Goal: Information Seeking & Learning: Learn about a topic

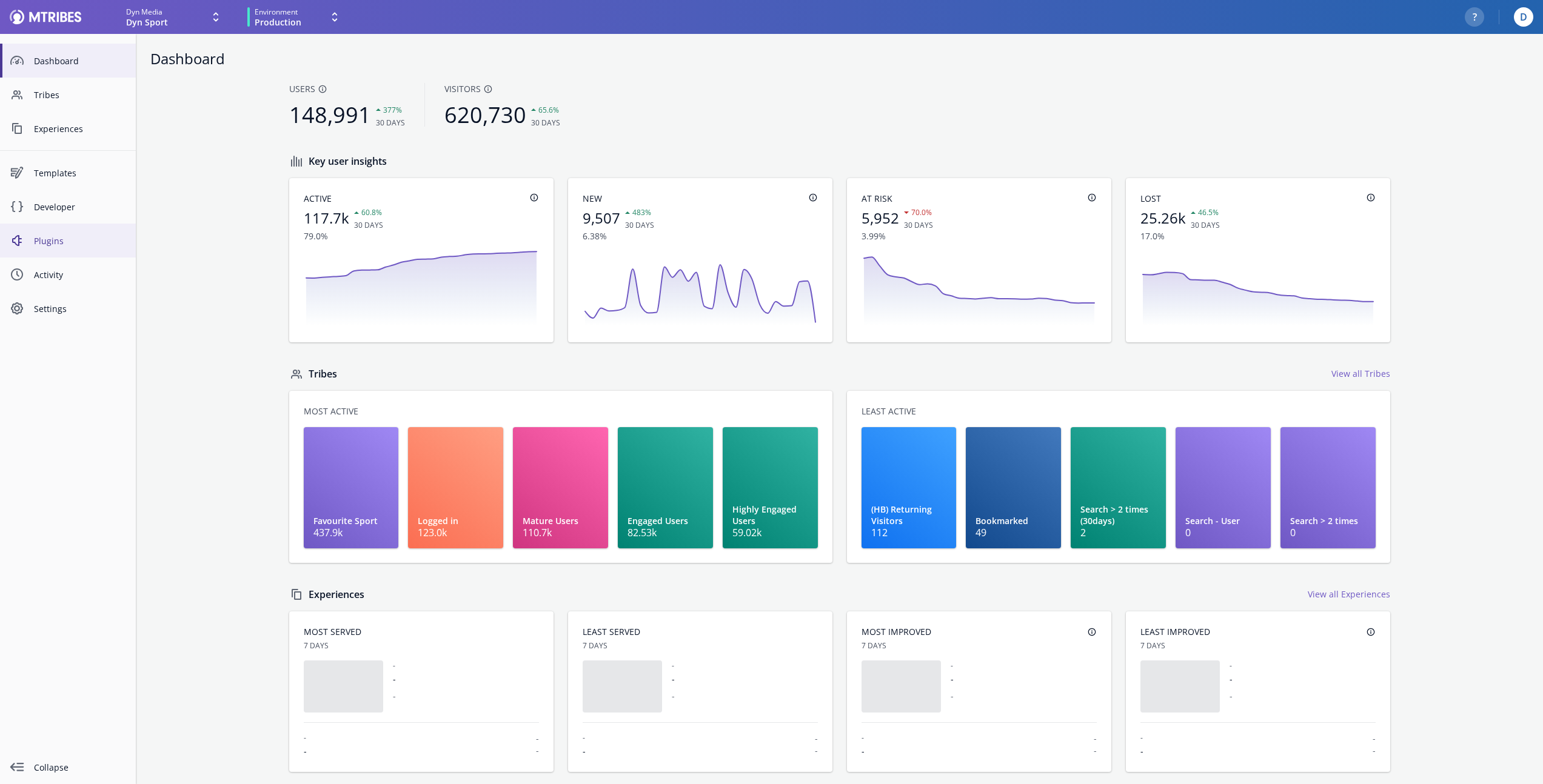
click at [44, 239] on span "Plugins" at bounding box center [79, 241] width 92 height 13
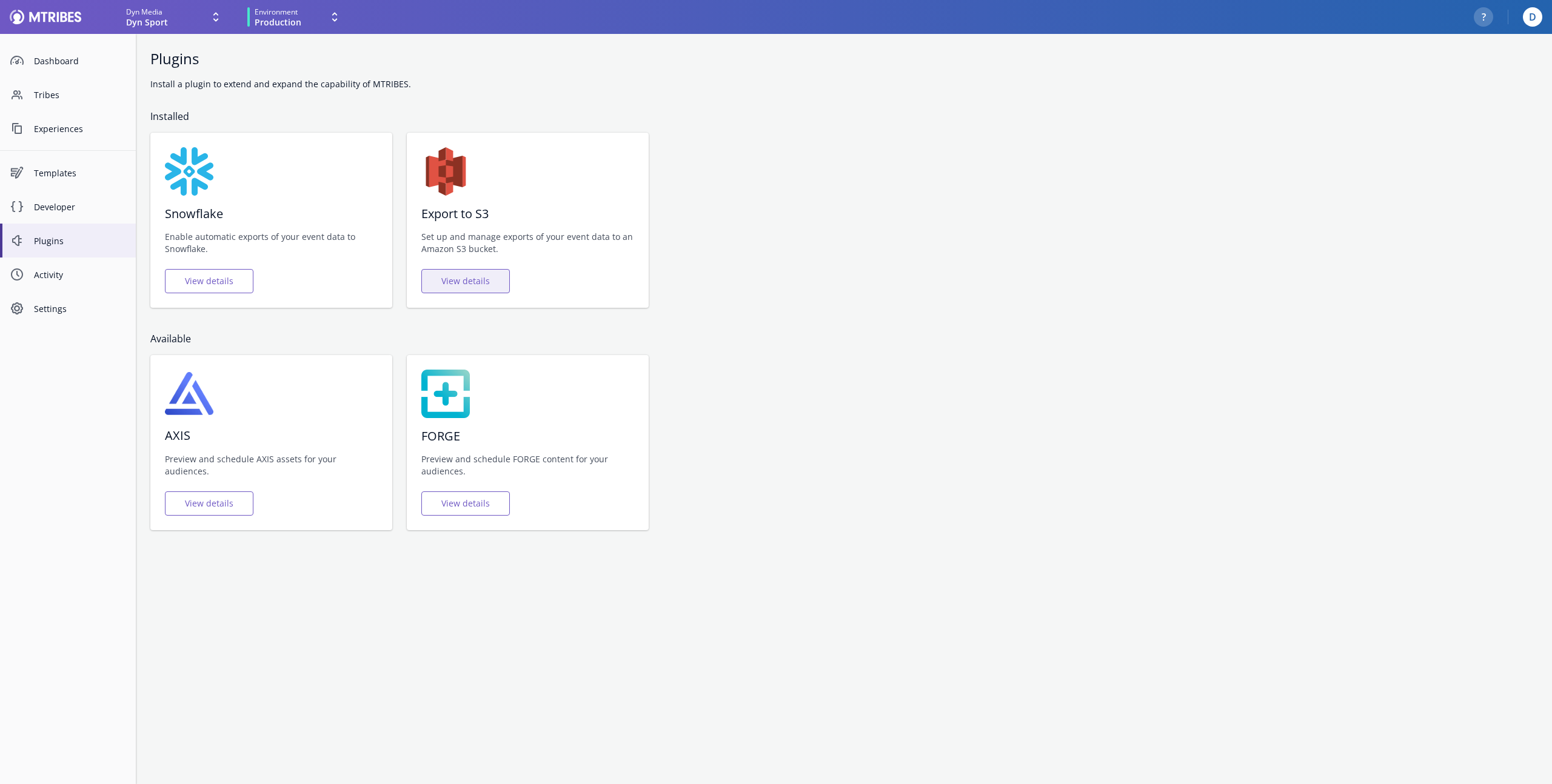
click at [467, 279] on link "View details" at bounding box center [465, 280] width 68 height 24
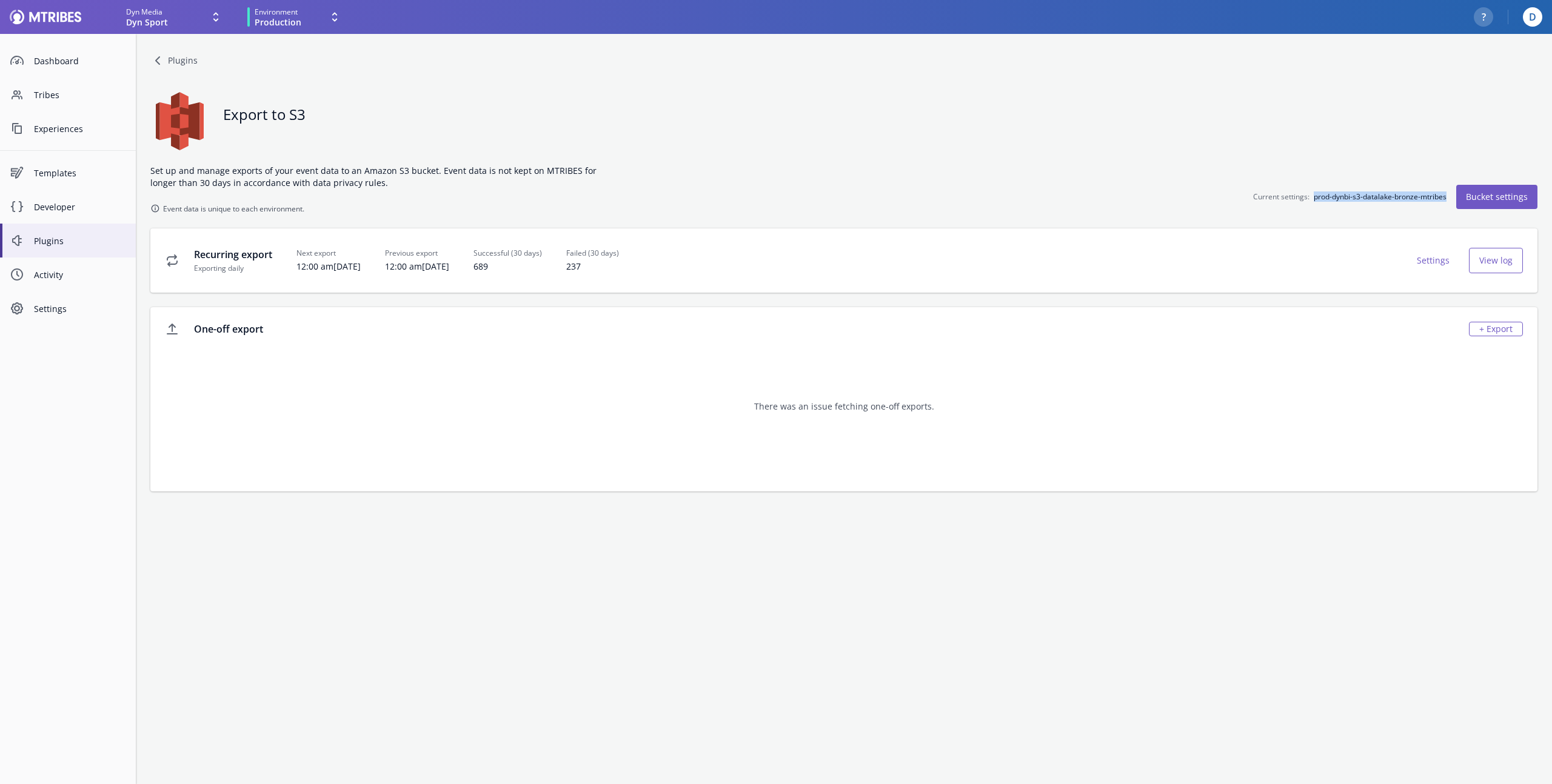
drag, startPoint x: 1313, startPoint y: 196, endPoint x: 1448, endPoint y: 197, distance: 135.0
click at [1448, 197] on div "Current settings: prod-dynbi-s3-datalake-bronze-mtribes prod-dynbi-s3-datalake-…" at bounding box center [1386, 197] width 301 height 64
click at [934, 122] on section "Export to S3" at bounding box center [843, 120] width 1386 height 58
click at [63, 202] on span "Developer" at bounding box center [79, 207] width 92 height 13
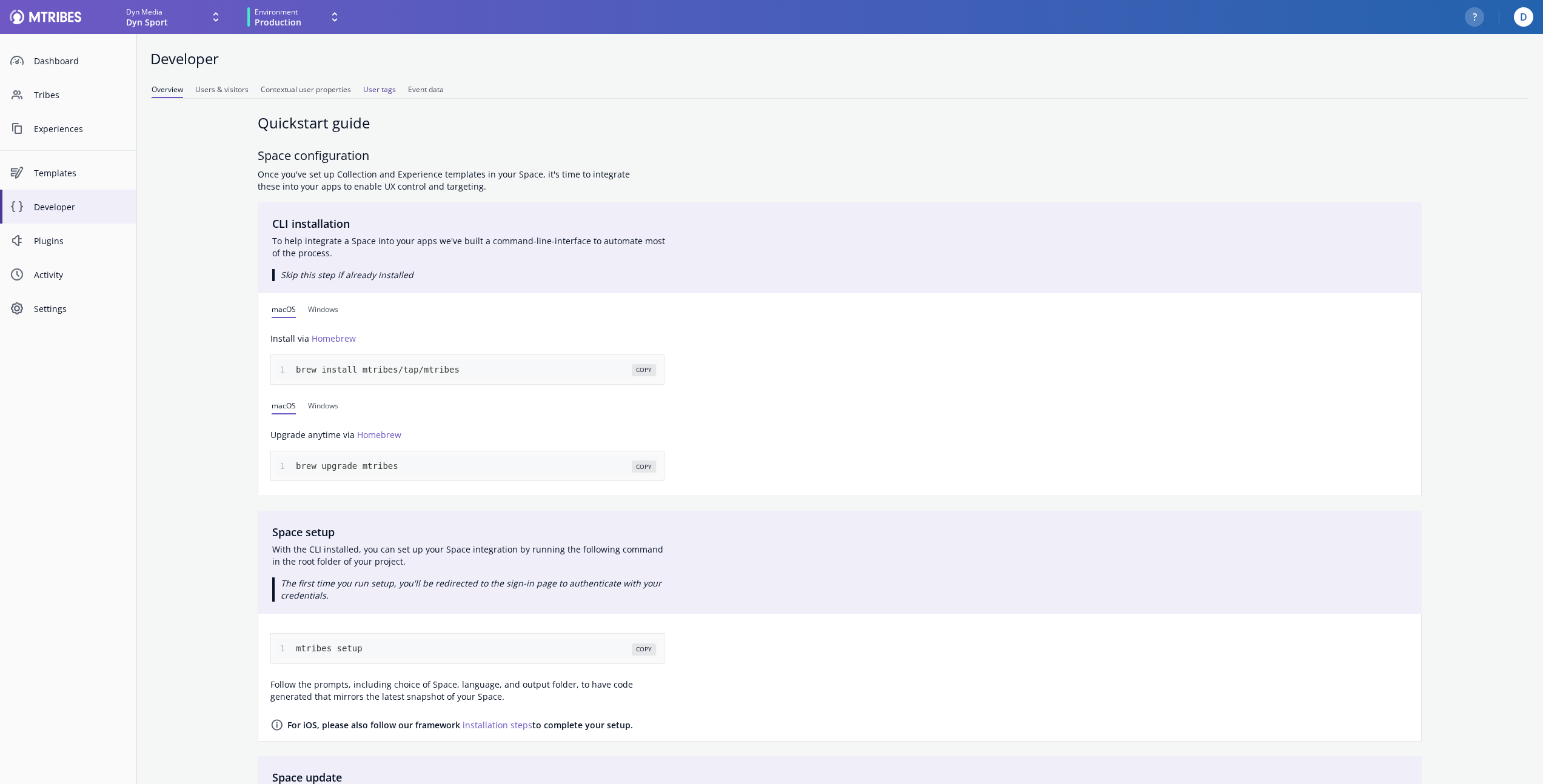
click at [383, 88] on span "User tags" at bounding box center [379, 91] width 33 height 14
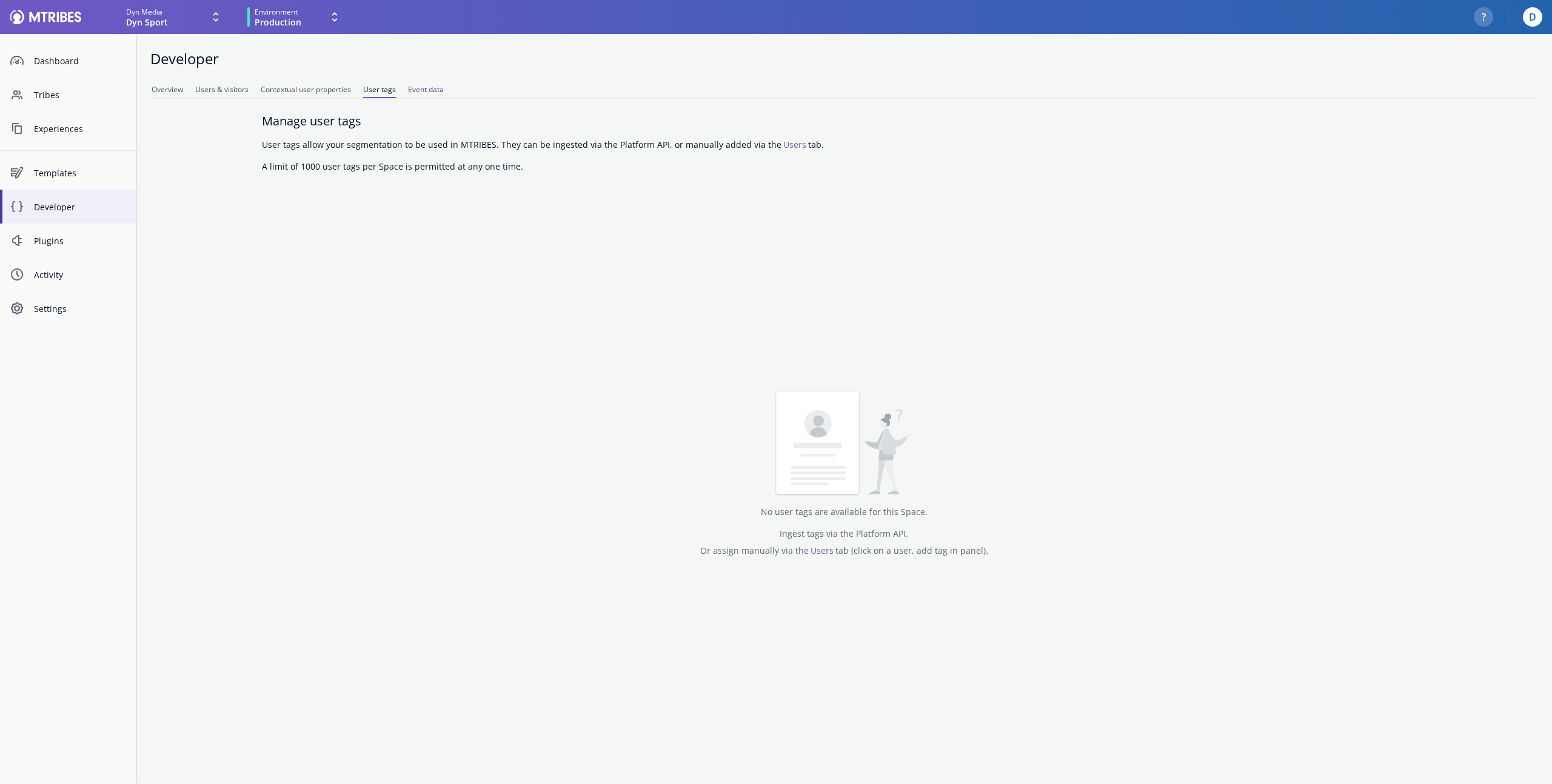
click at [436, 88] on span "Event data" at bounding box center [426, 91] width 36 height 14
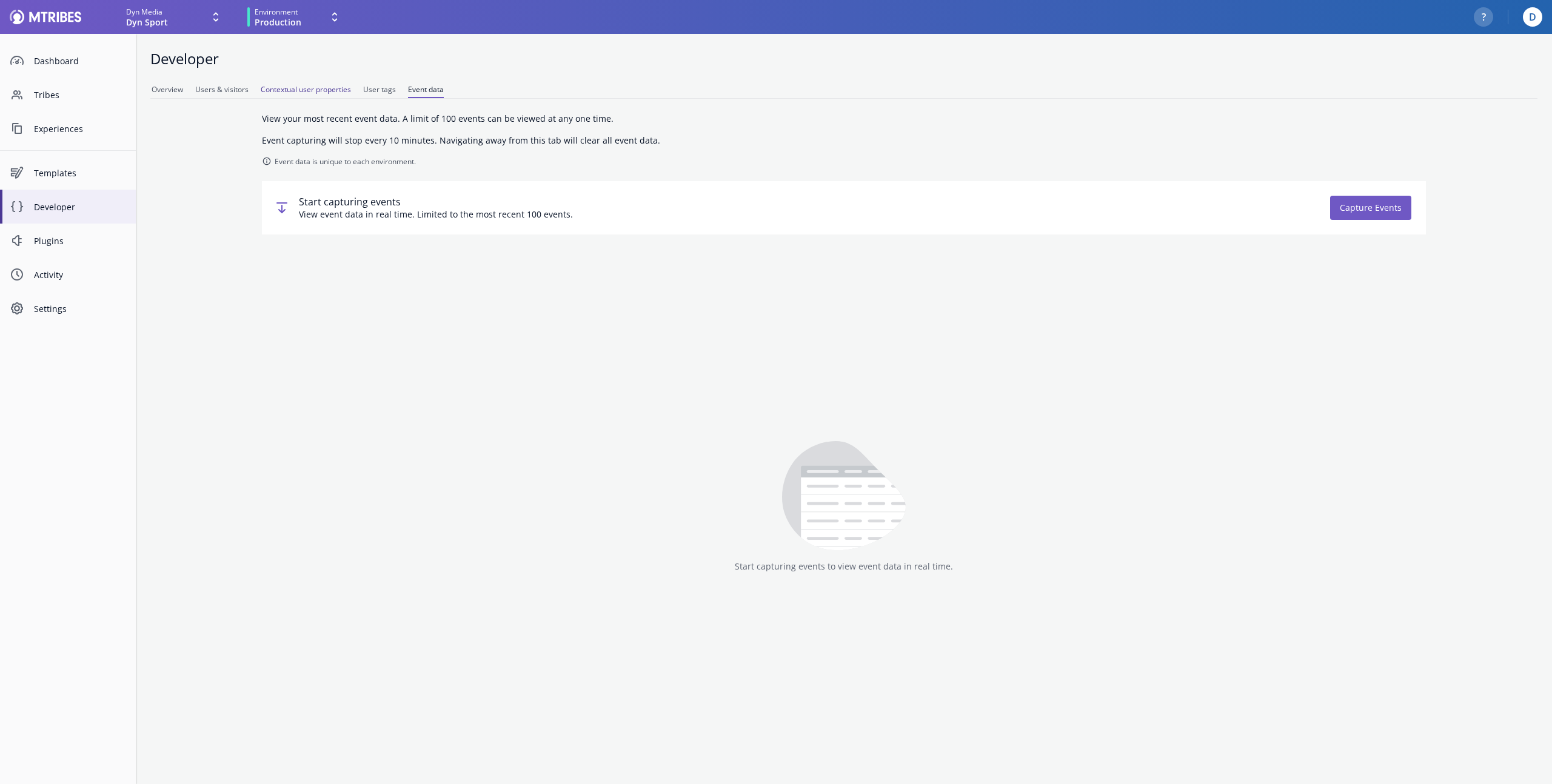
click at [300, 83] on link "Contextual user properties" at bounding box center [306, 91] width 93 height 16
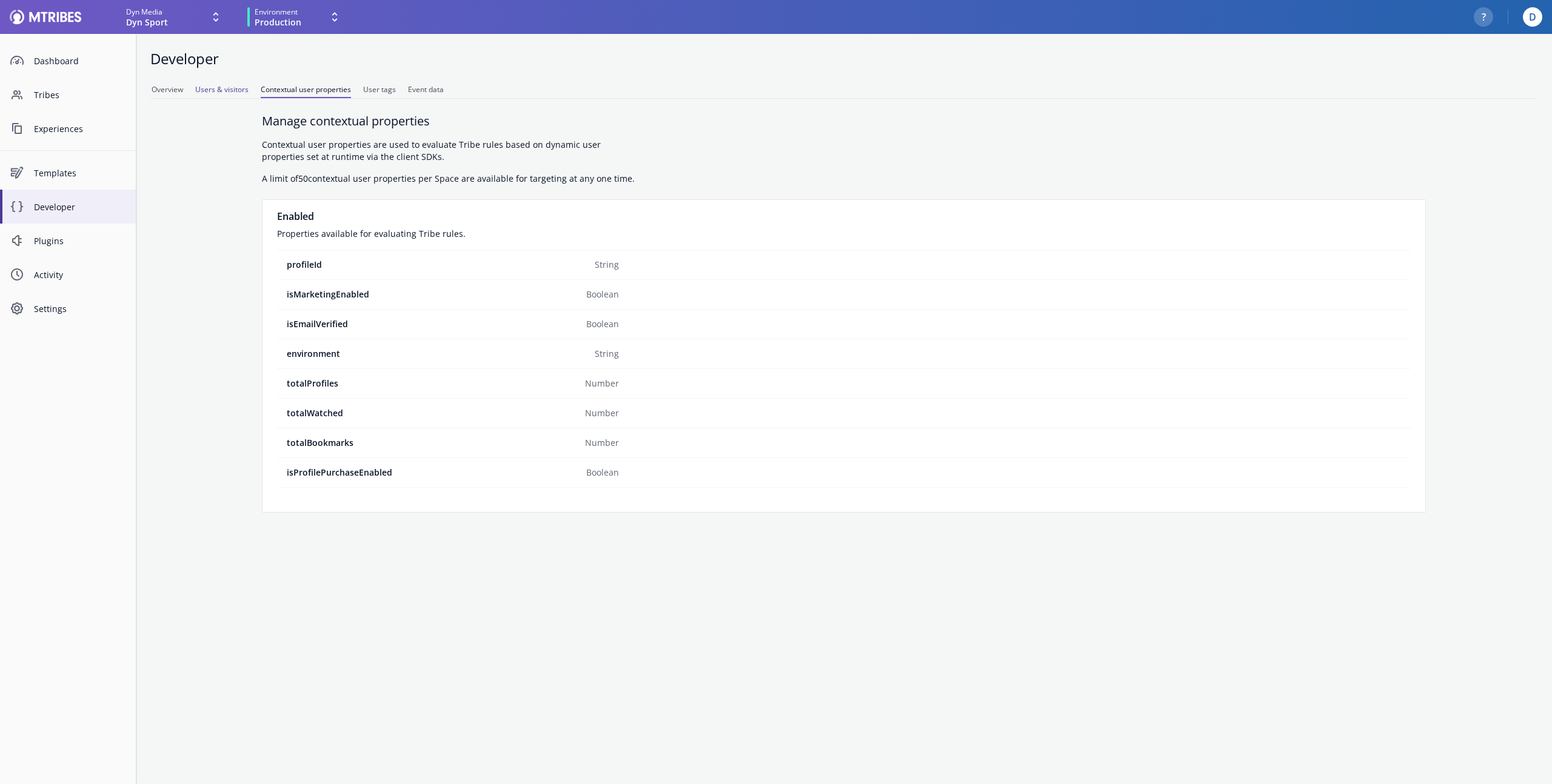
click at [214, 92] on span "Users & visitors" at bounding box center [221, 91] width 53 height 14
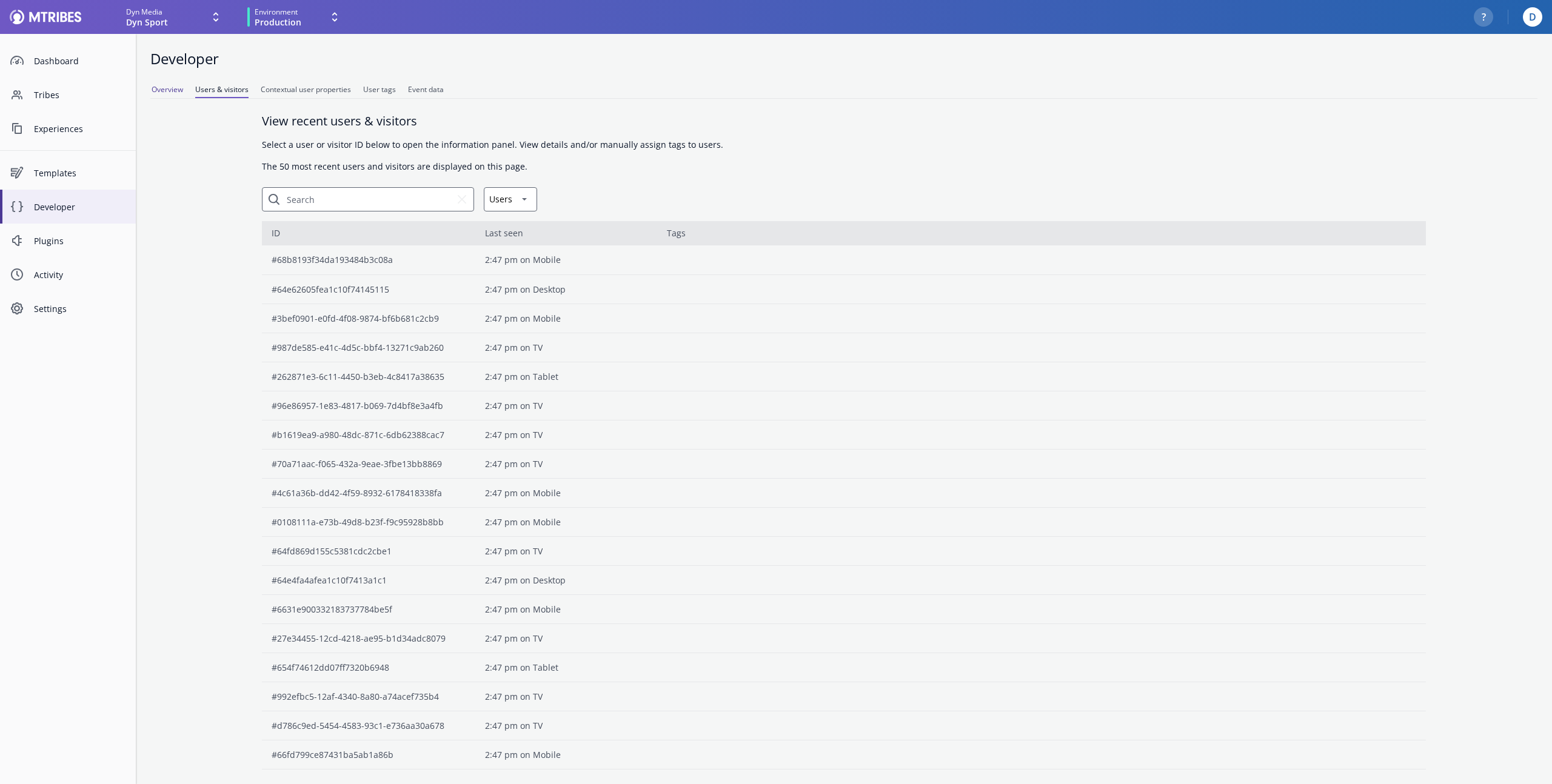
click at [176, 85] on span "Overview" at bounding box center [167, 91] width 31 height 14
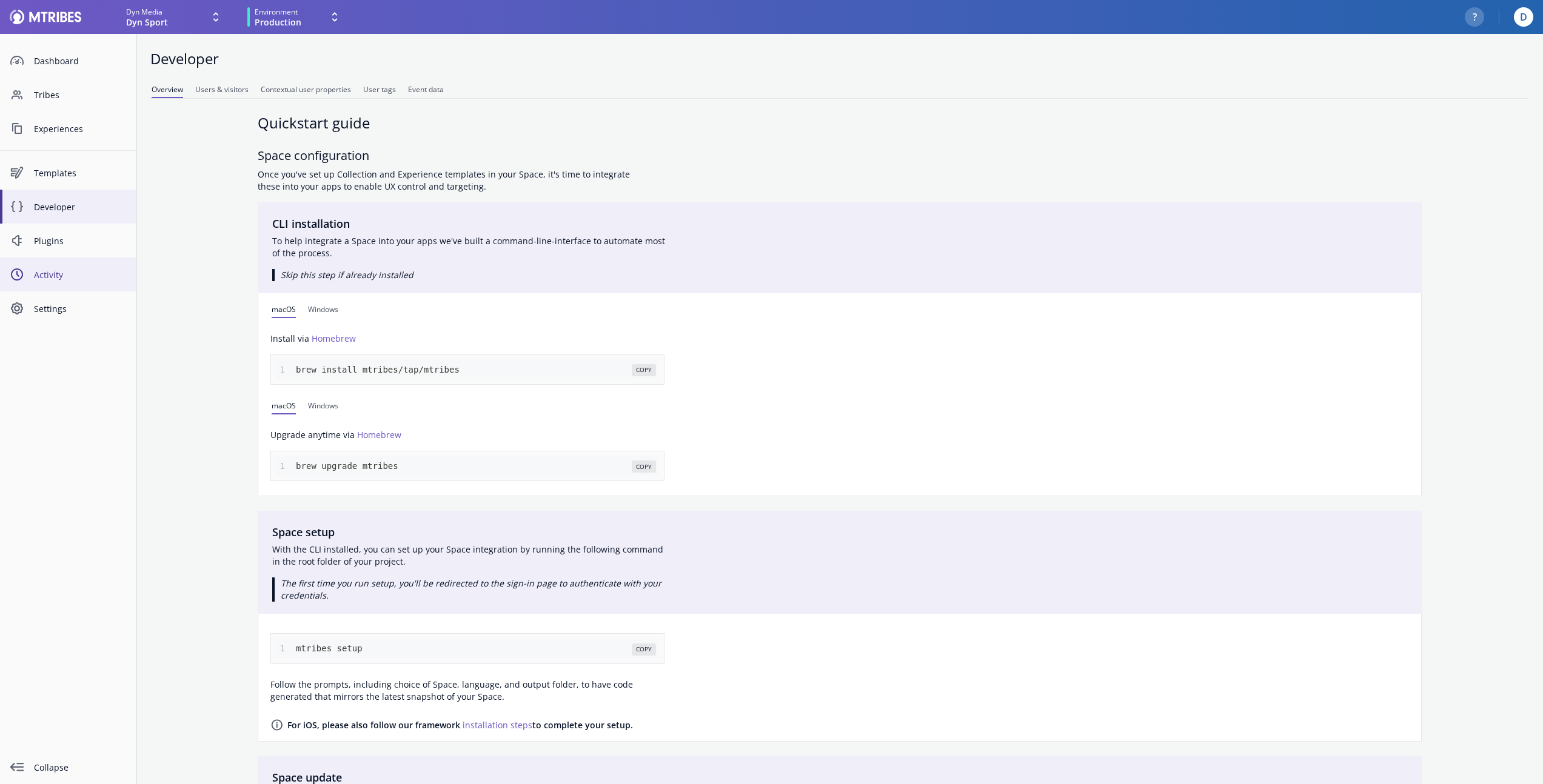
click at [48, 275] on span "Activity" at bounding box center [79, 275] width 92 height 13
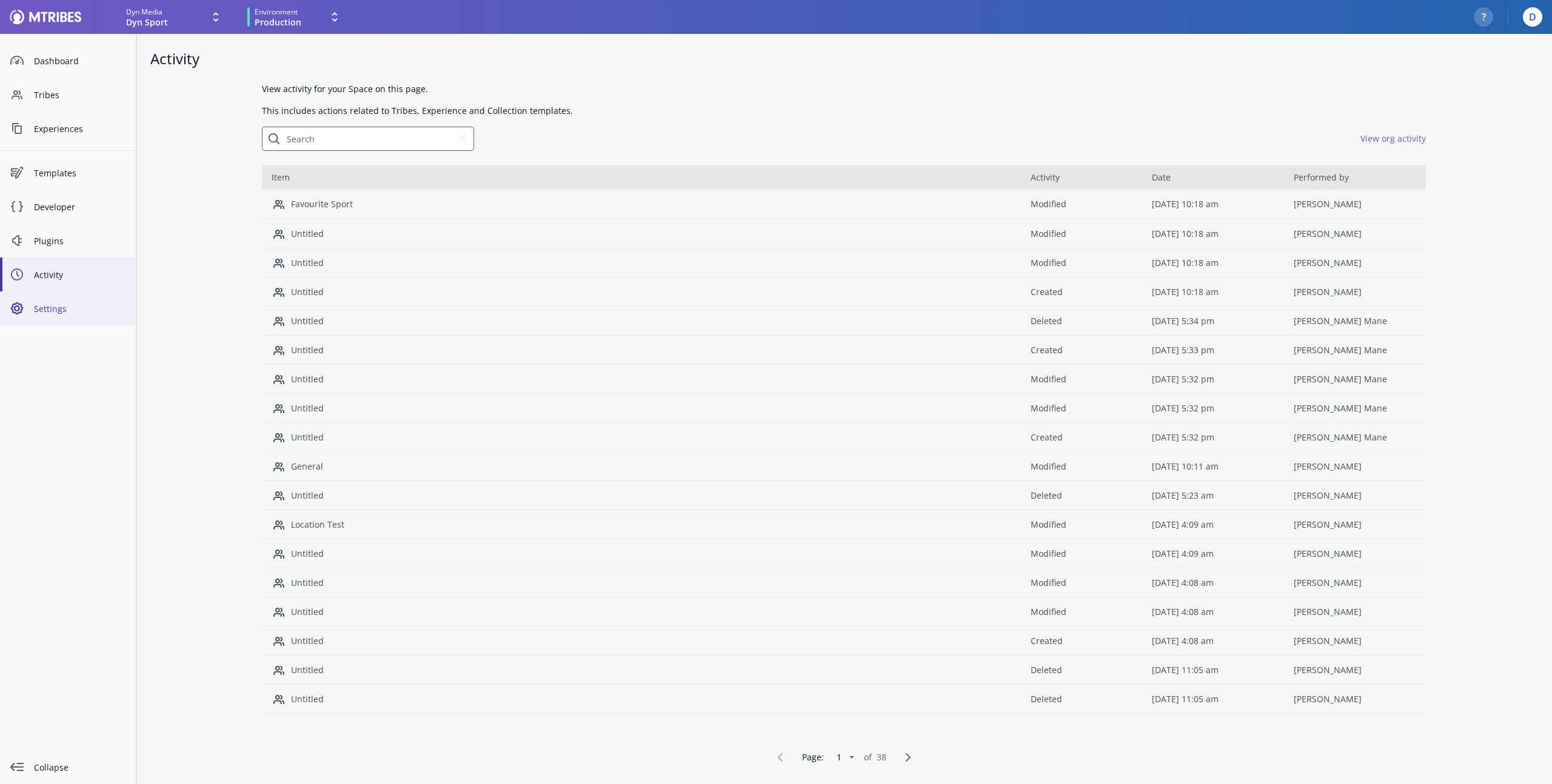
click at [70, 312] on span "Settings" at bounding box center [79, 309] width 92 height 13
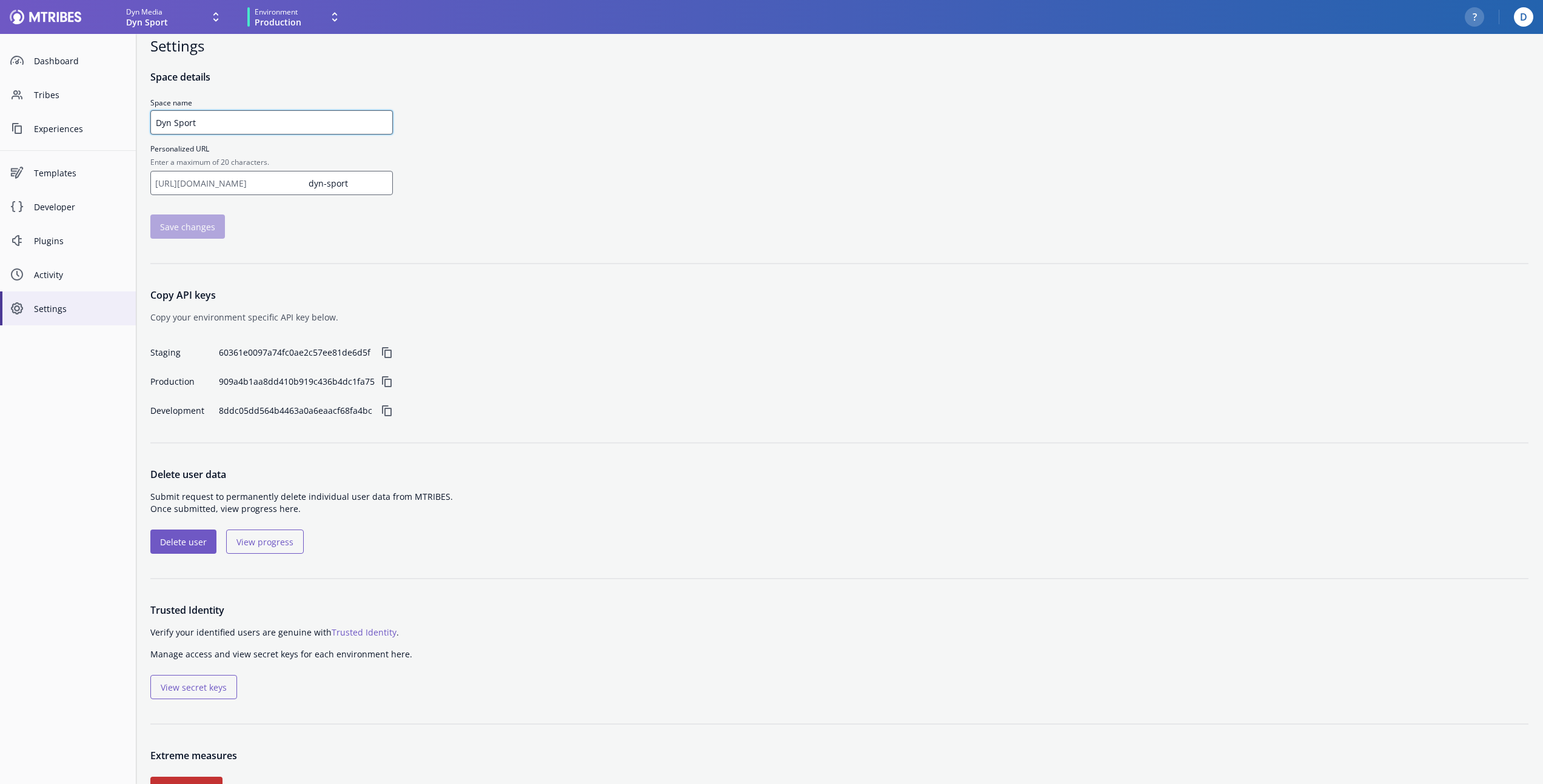
scroll to position [44, 0]
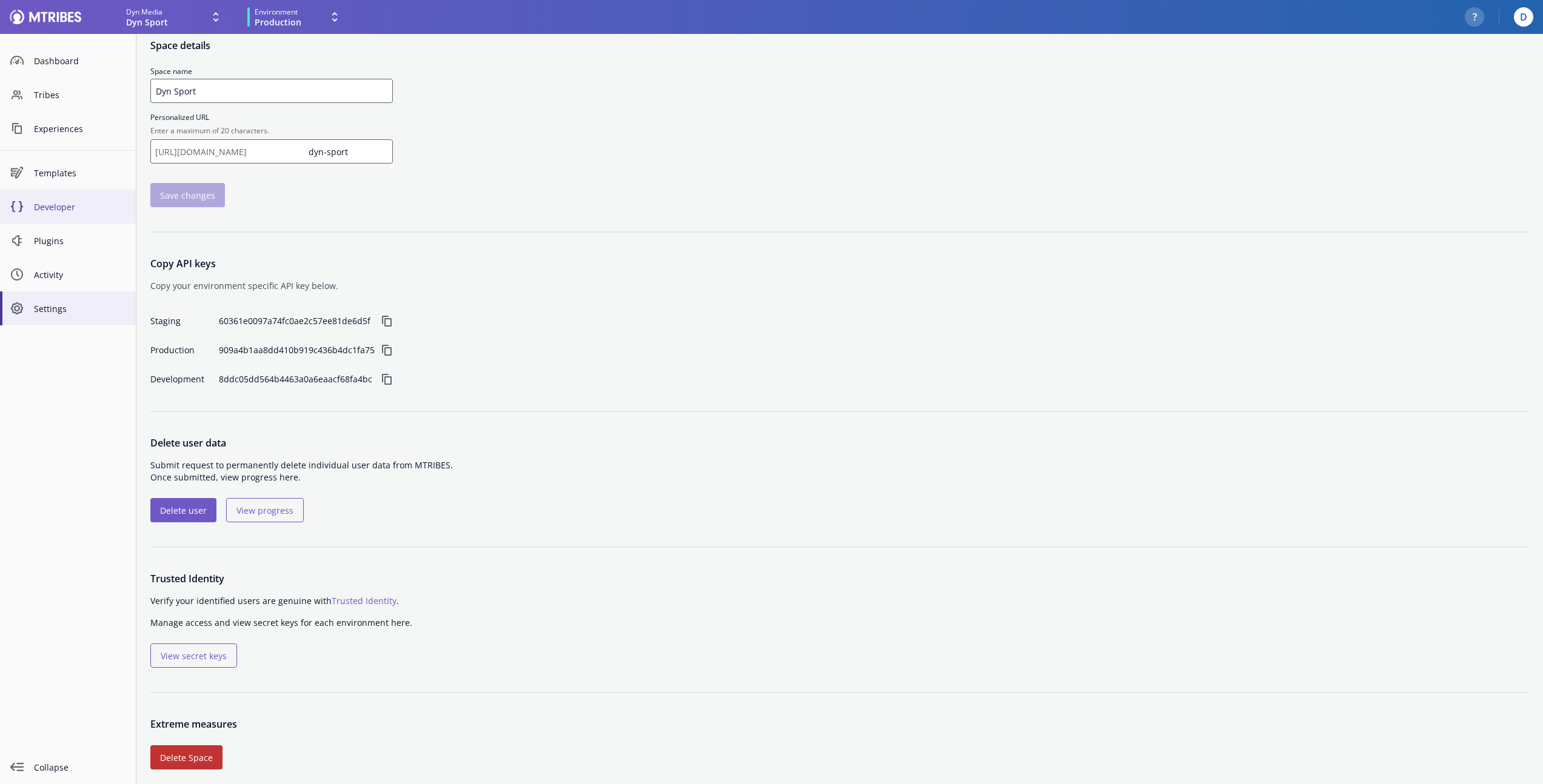
click at [64, 217] on link "Developer" at bounding box center [68, 206] width 136 height 34
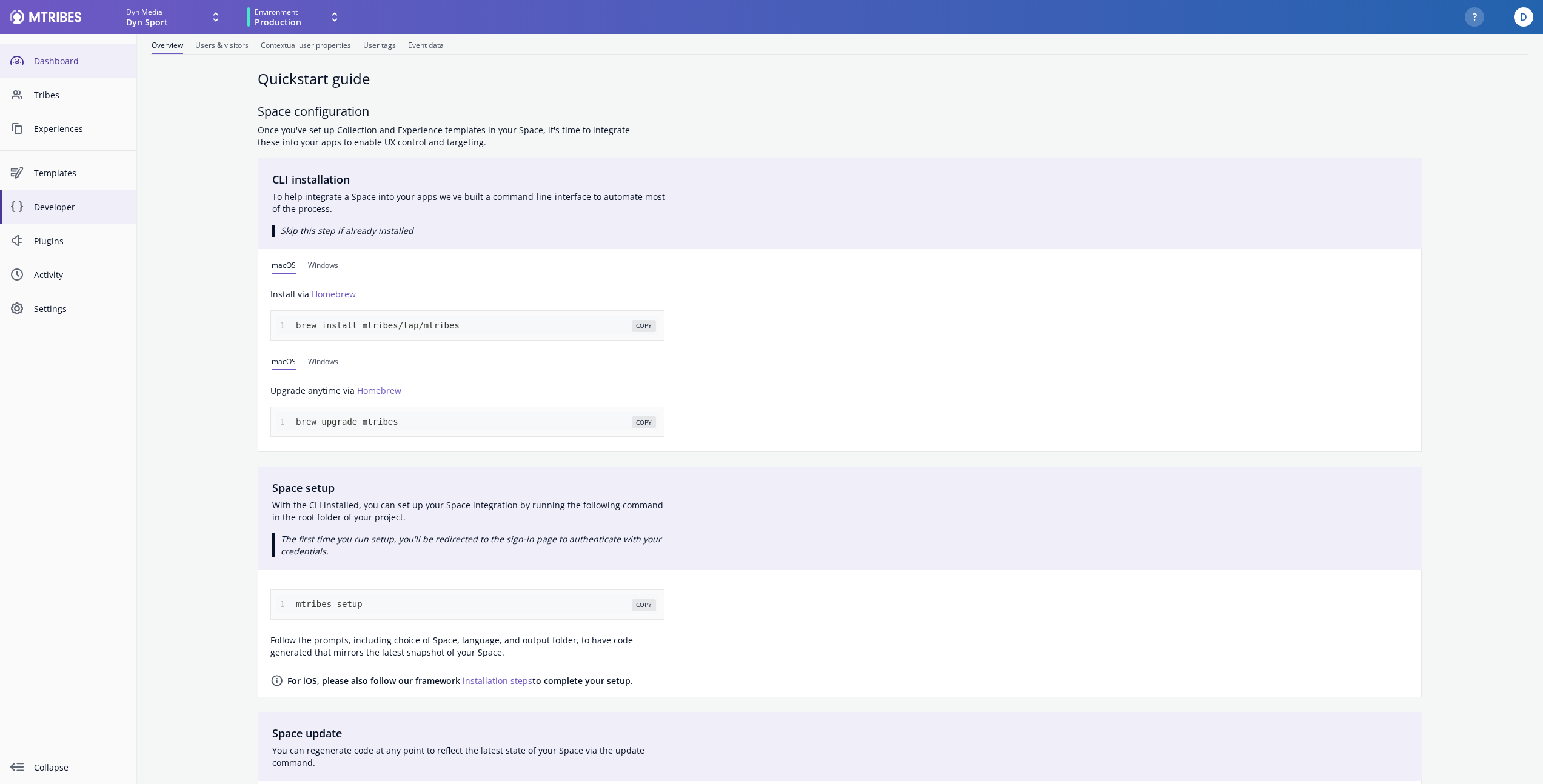
click at [66, 64] on span "Dashboard" at bounding box center [79, 61] width 92 height 13
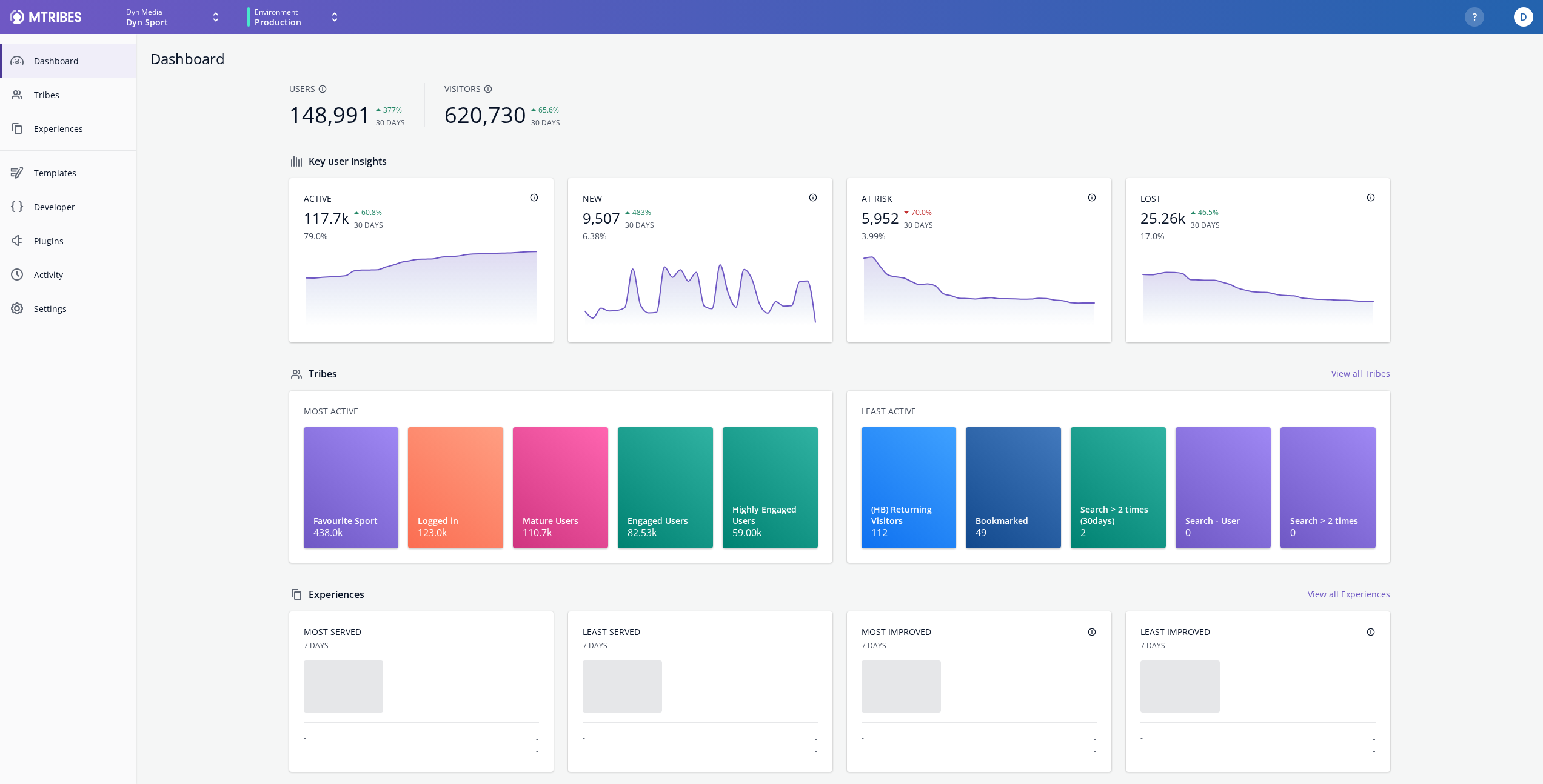
click at [279, 12] on span "Environment" at bounding box center [276, 11] width 43 height 11
click at [156, 17] on span "Dyn Sport" at bounding box center [147, 22] width 42 height 10
click at [170, 233] on button "button" at bounding box center [771, 392] width 1543 height 784
click at [52, 98] on span "Tribes" at bounding box center [79, 95] width 92 height 13
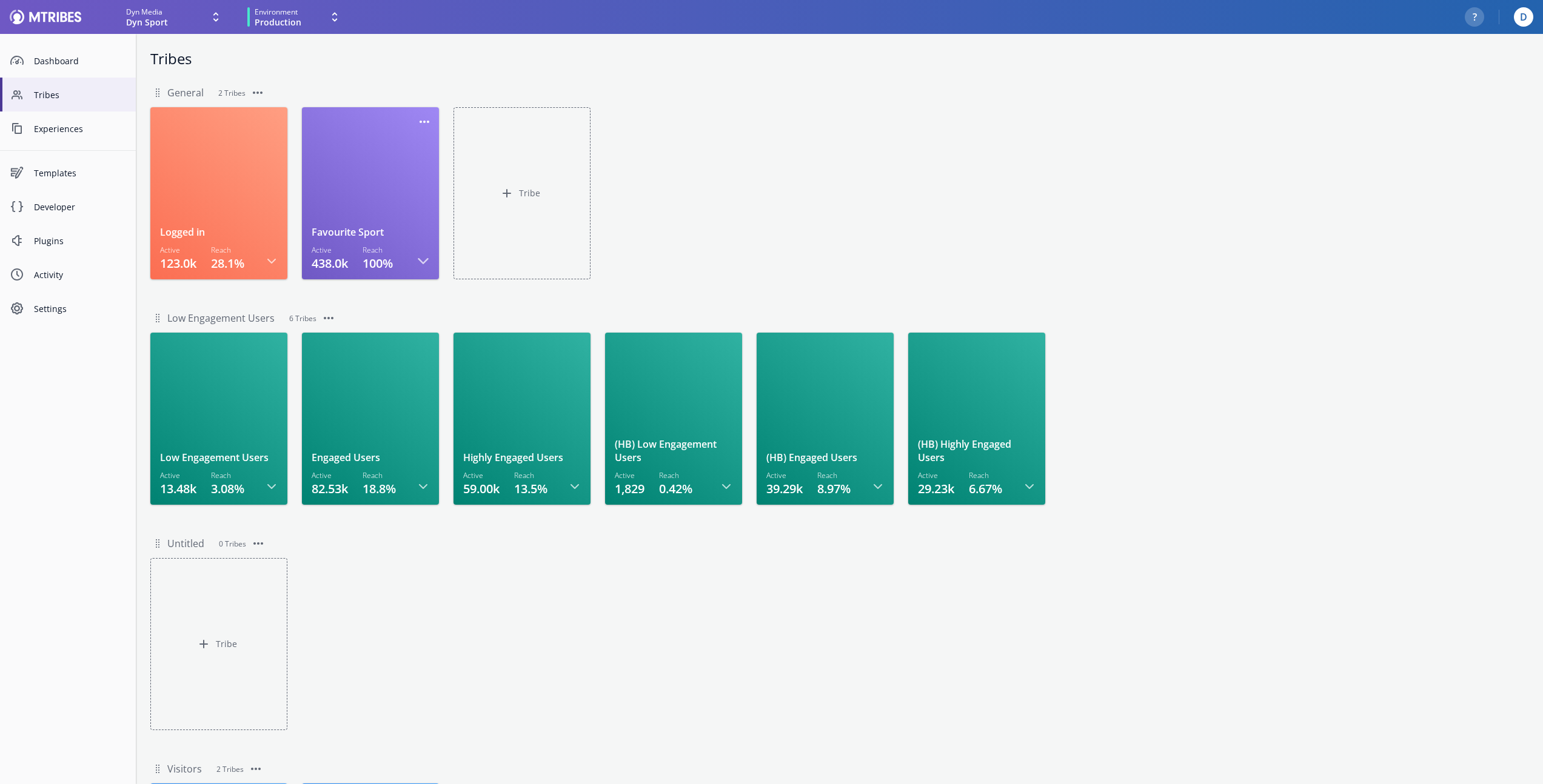
click at [422, 261] on button "button" at bounding box center [423, 261] width 22 height 22
click at [52, 137] on link "Experiences" at bounding box center [68, 128] width 136 height 34
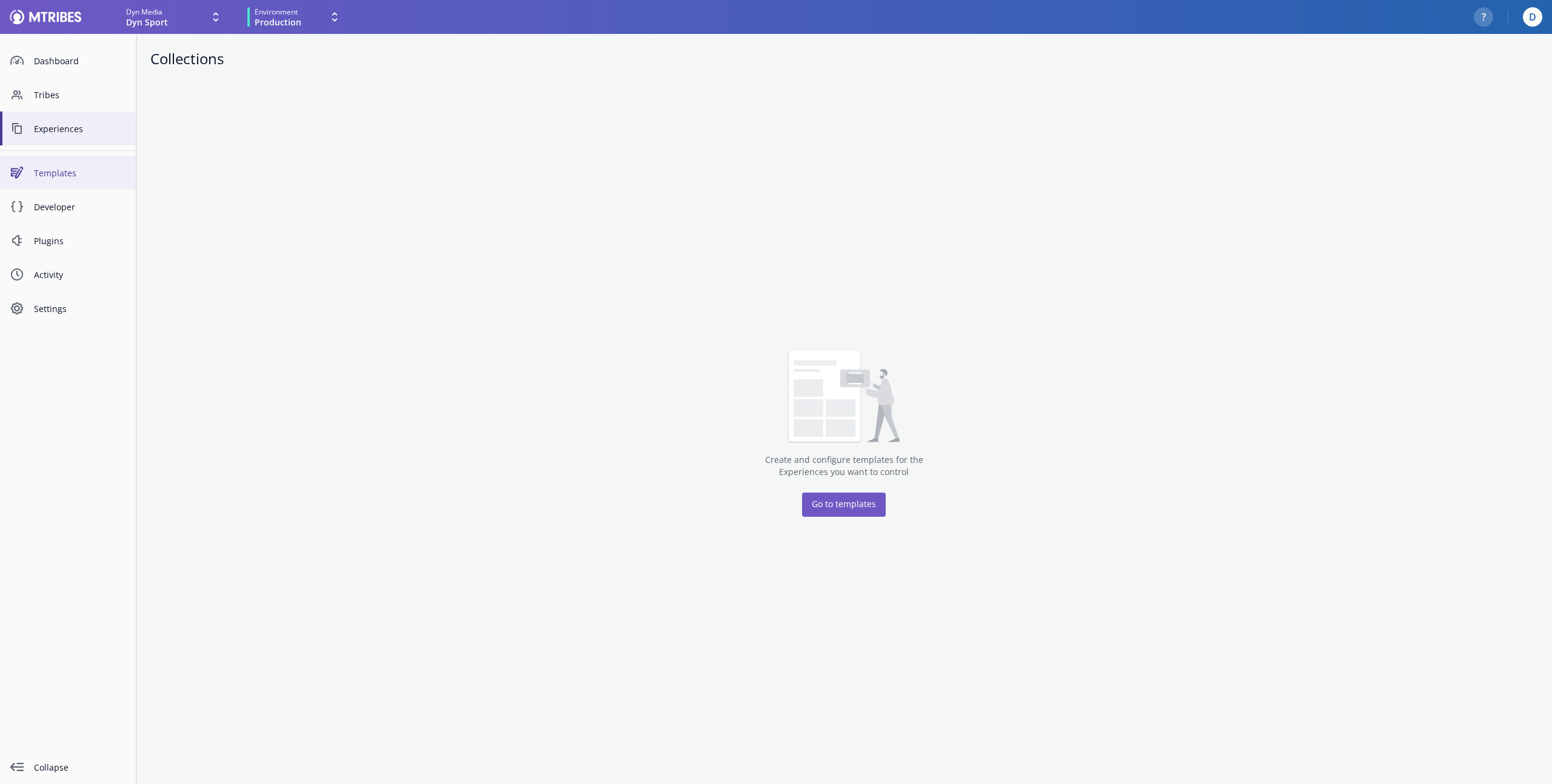
click at [70, 169] on span "Templates" at bounding box center [79, 173] width 92 height 13
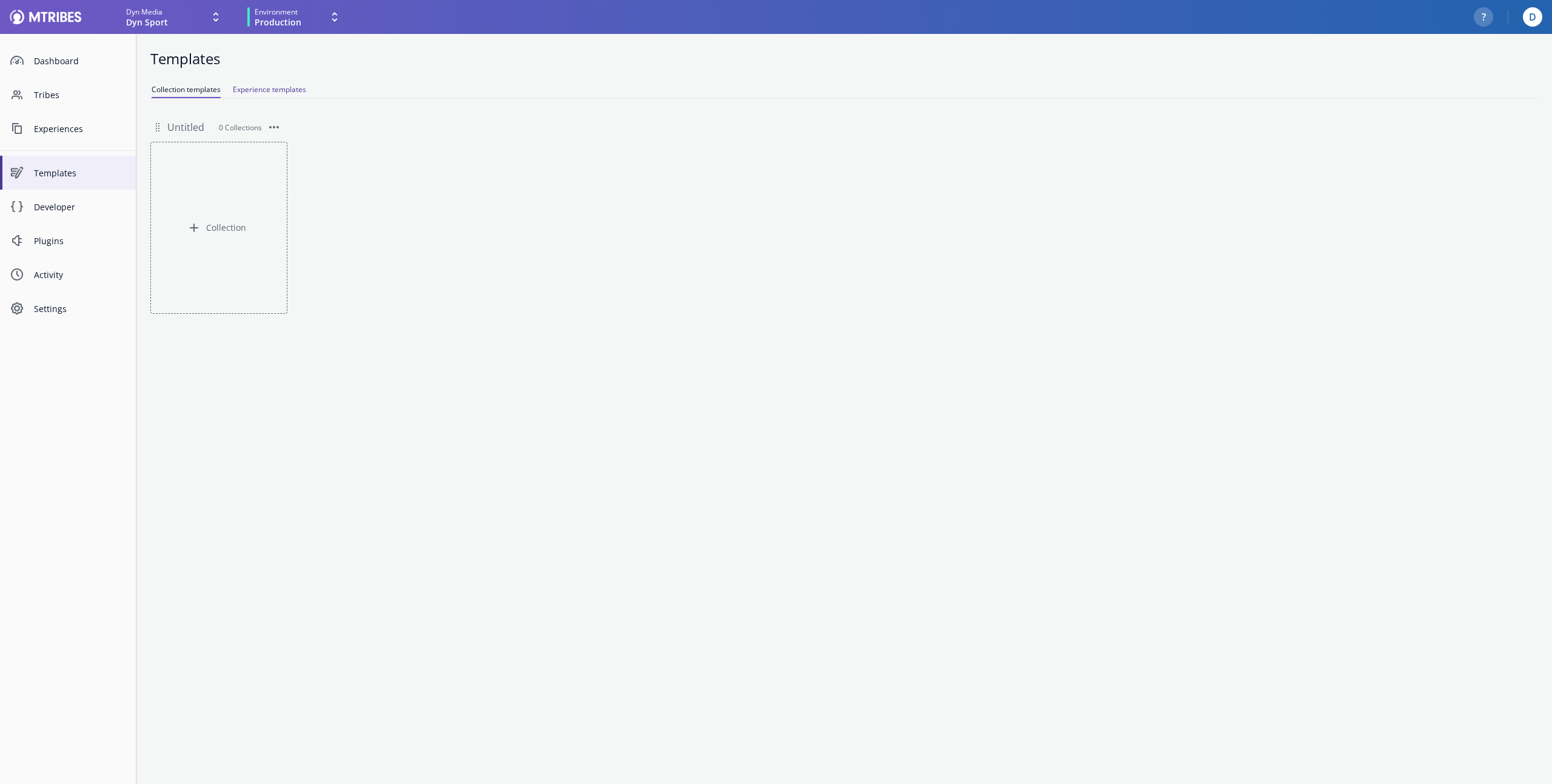
click at [293, 94] on span "Experience templates" at bounding box center [270, 91] width 74 height 14
click at [215, 193] on rect "undefined" at bounding box center [219, 191] width 74 height 41
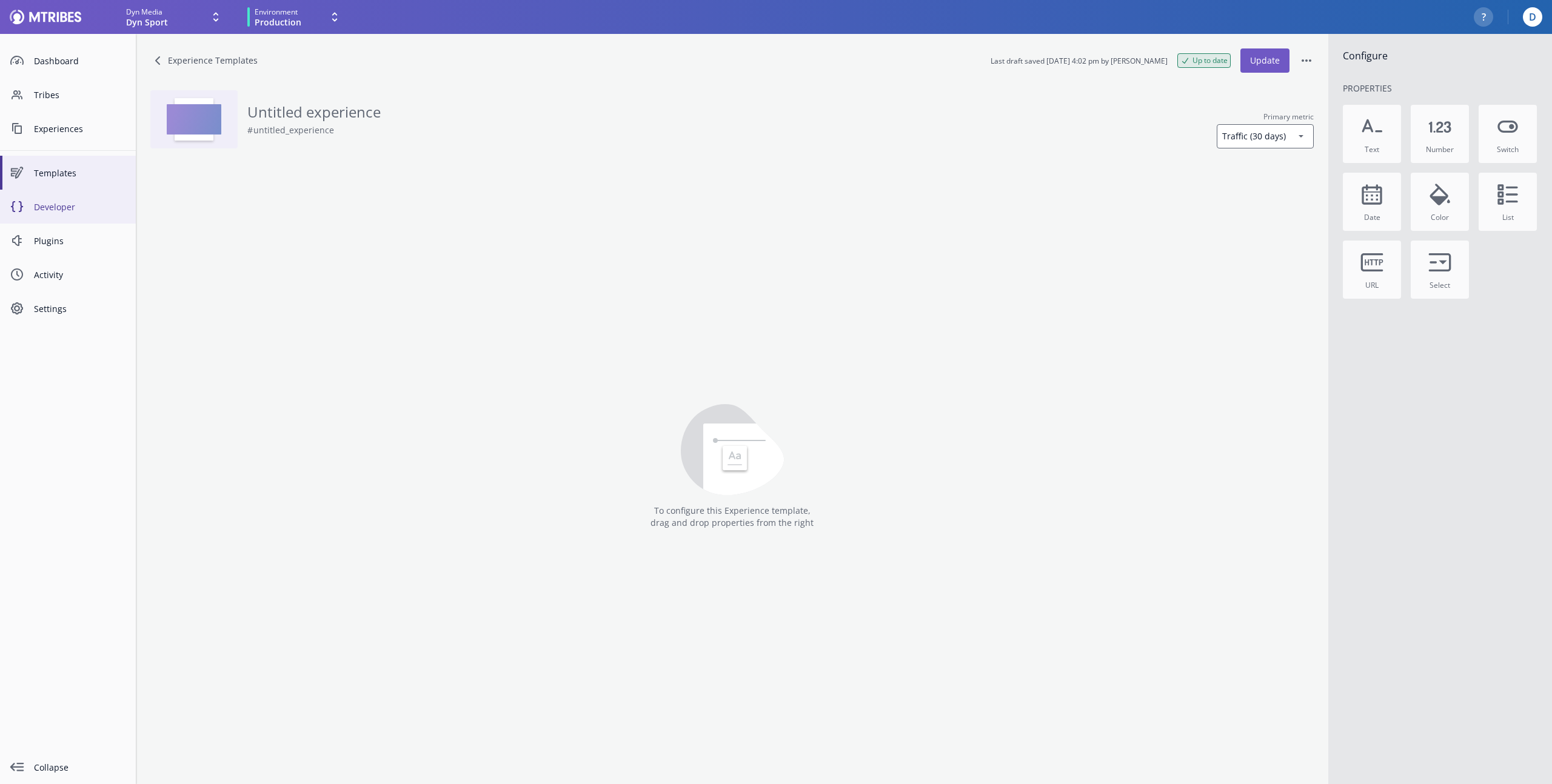
click at [44, 213] on link "Developer" at bounding box center [68, 206] width 136 height 34
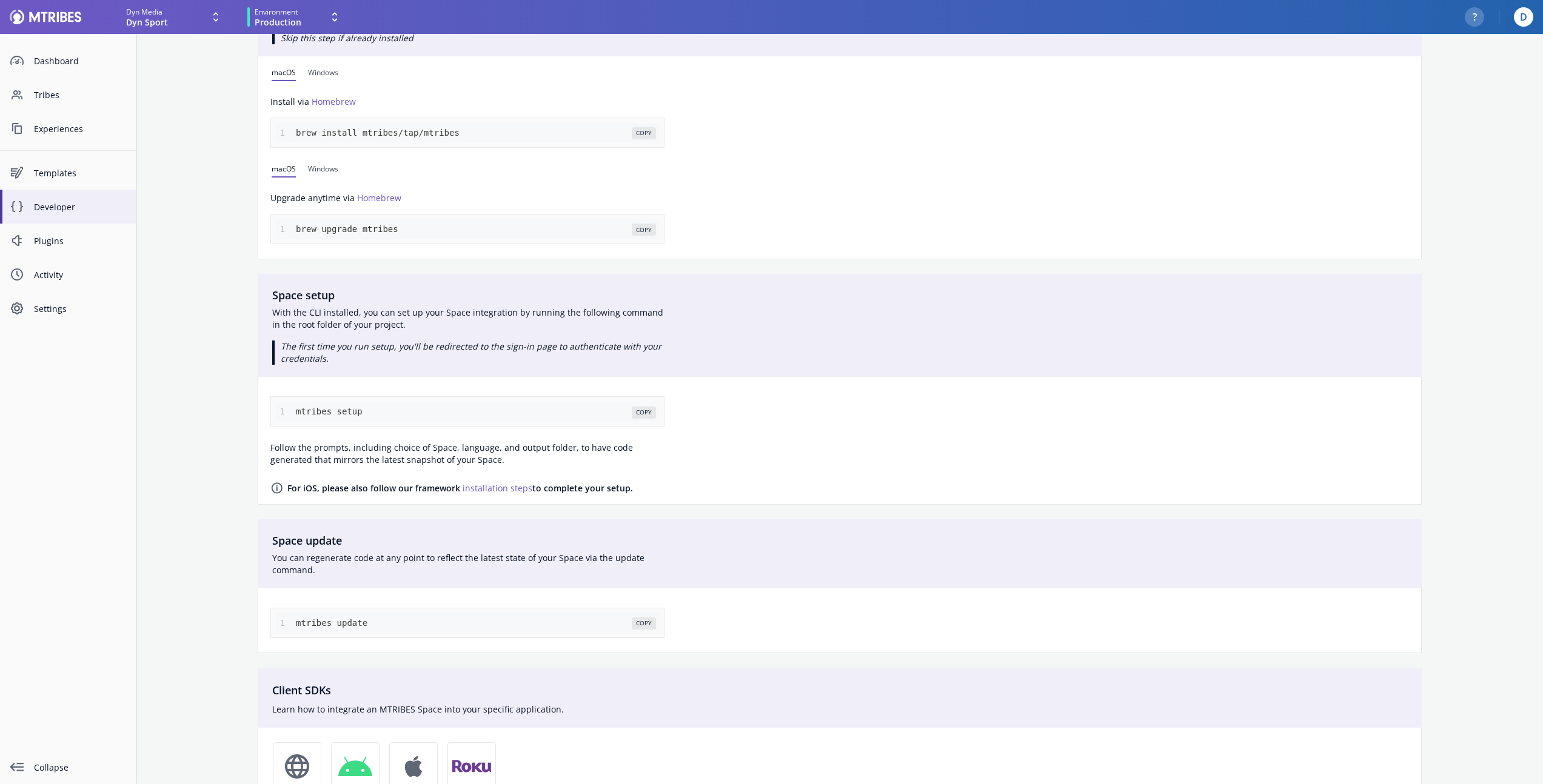
scroll to position [304, 0]
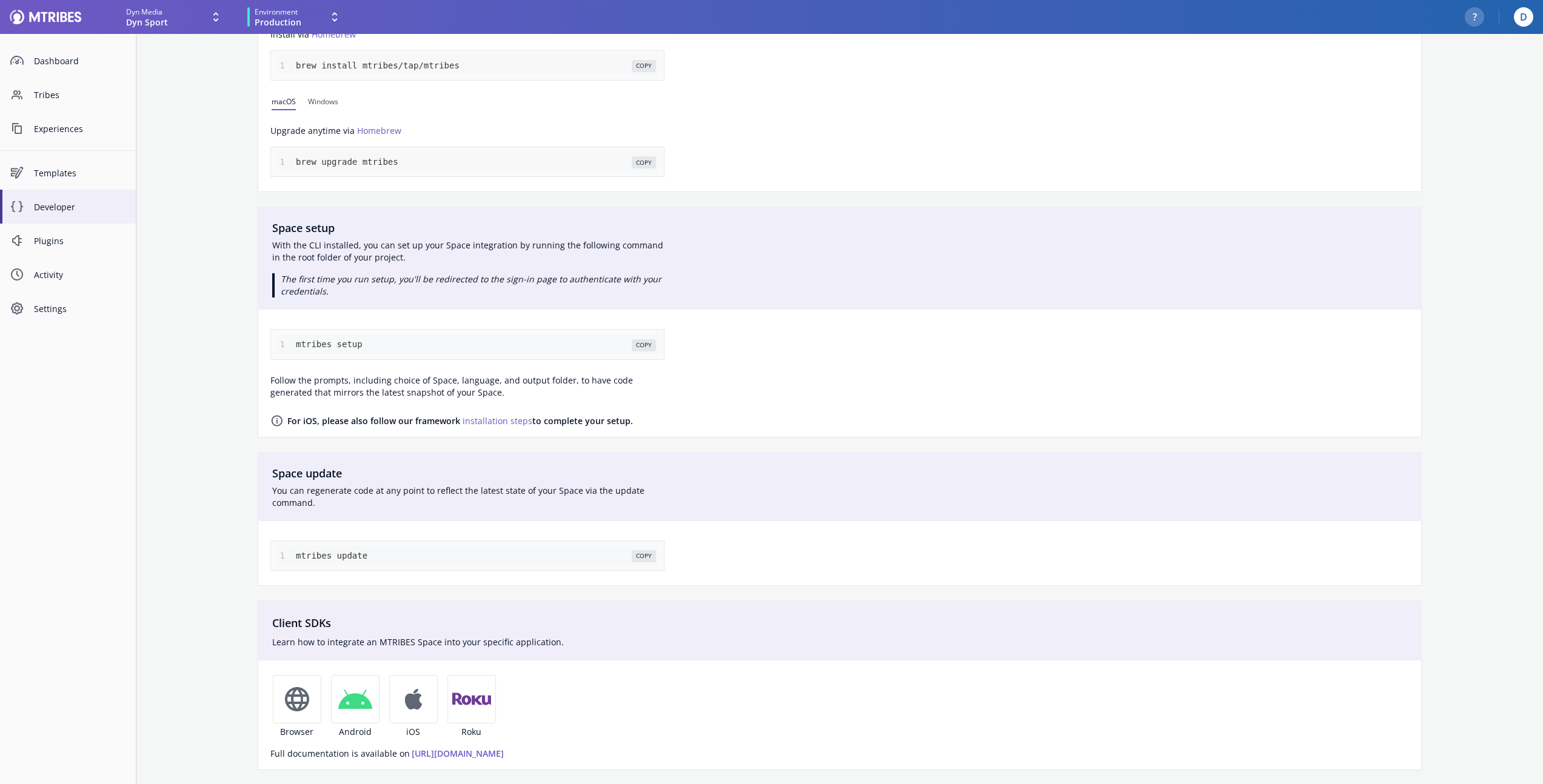
click at [463, 754] on link "[URL][DOMAIN_NAME]" at bounding box center [457, 754] width 92 height 11
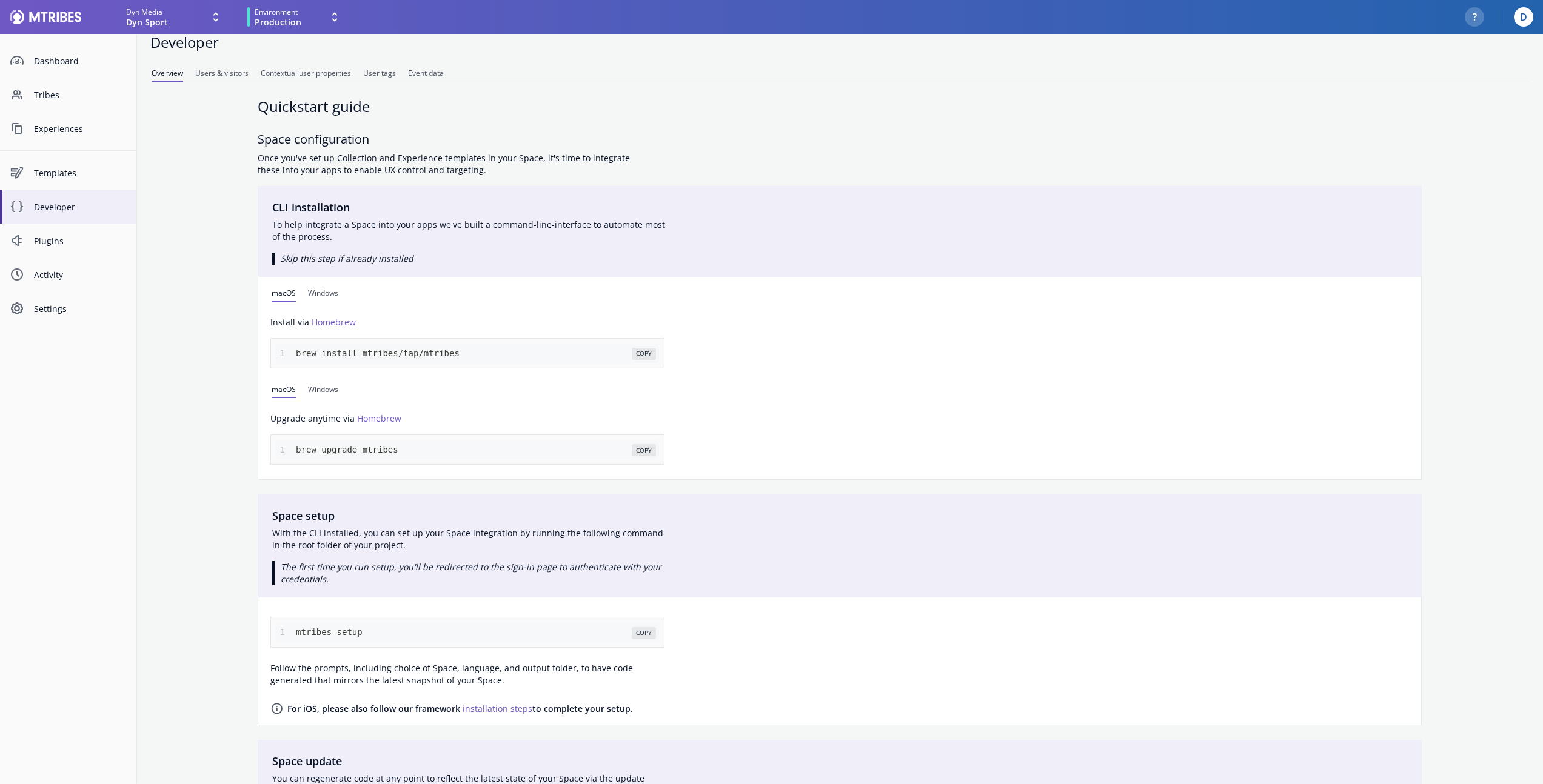
scroll to position [0, 0]
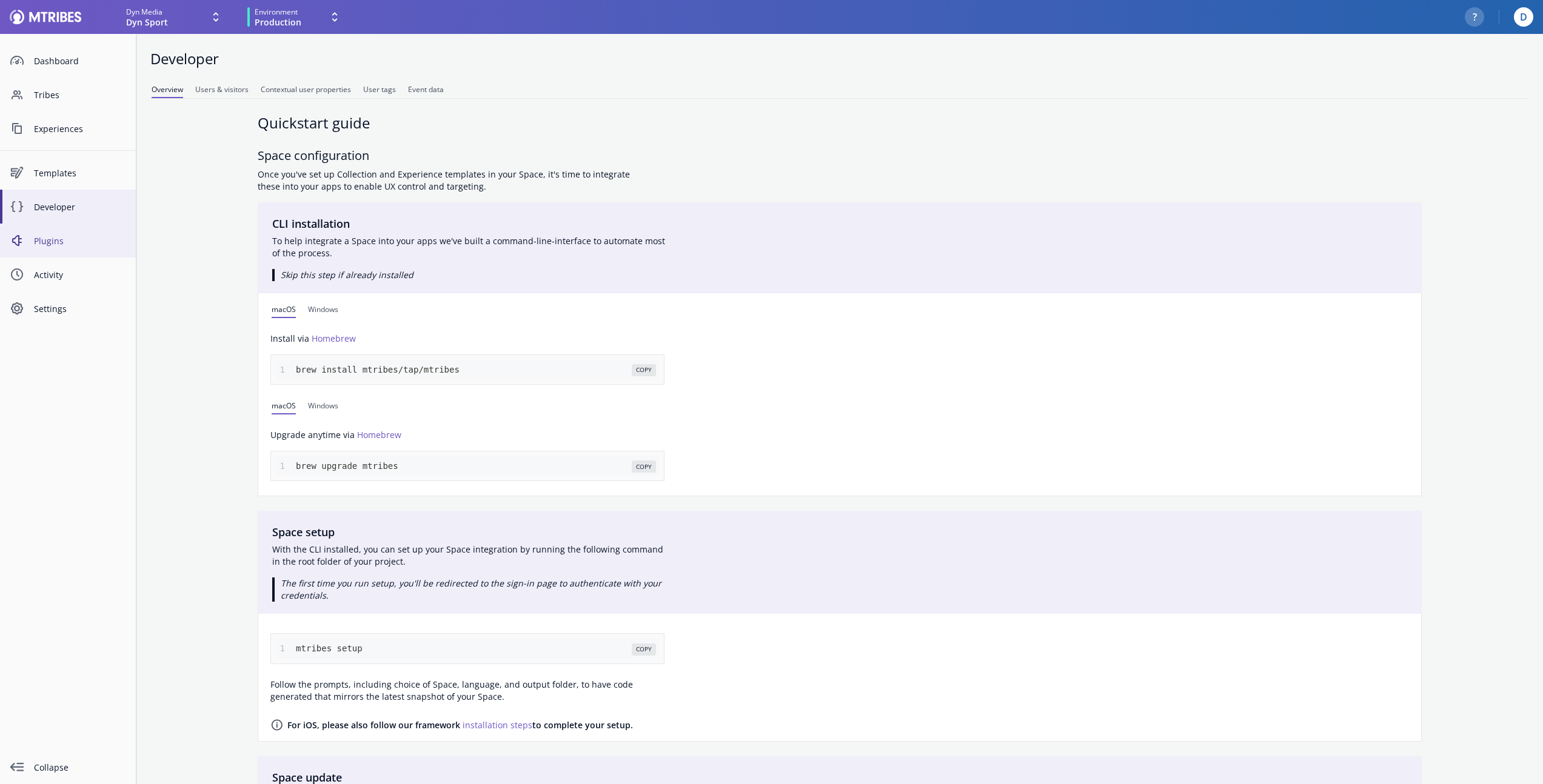
click at [75, 239] on span "Plugins" at bounding box center [79, 241] width 92 height 13
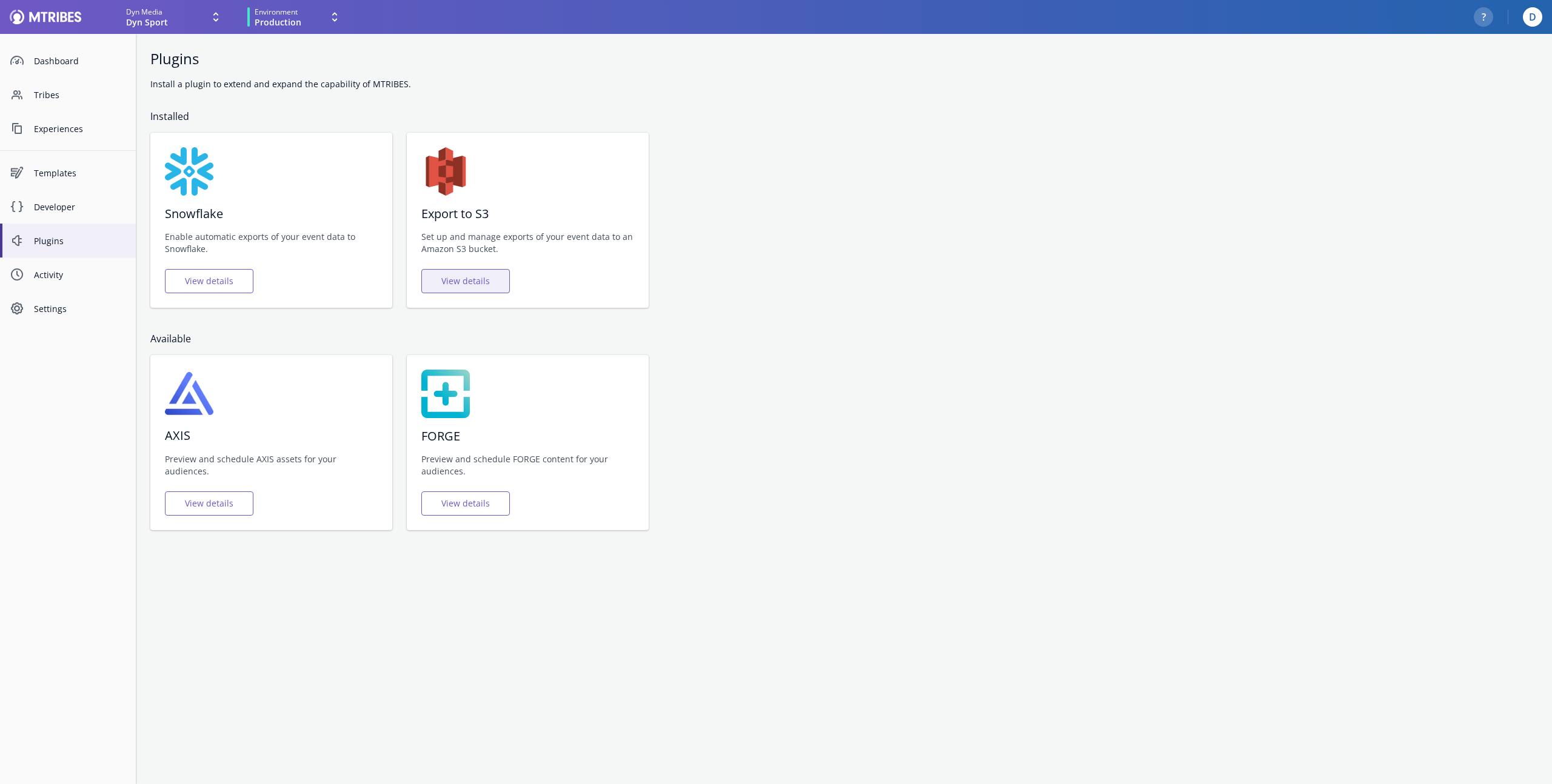
click at [462, 289] on link "View details" at bounding box center [465, 280] width 68 height 24
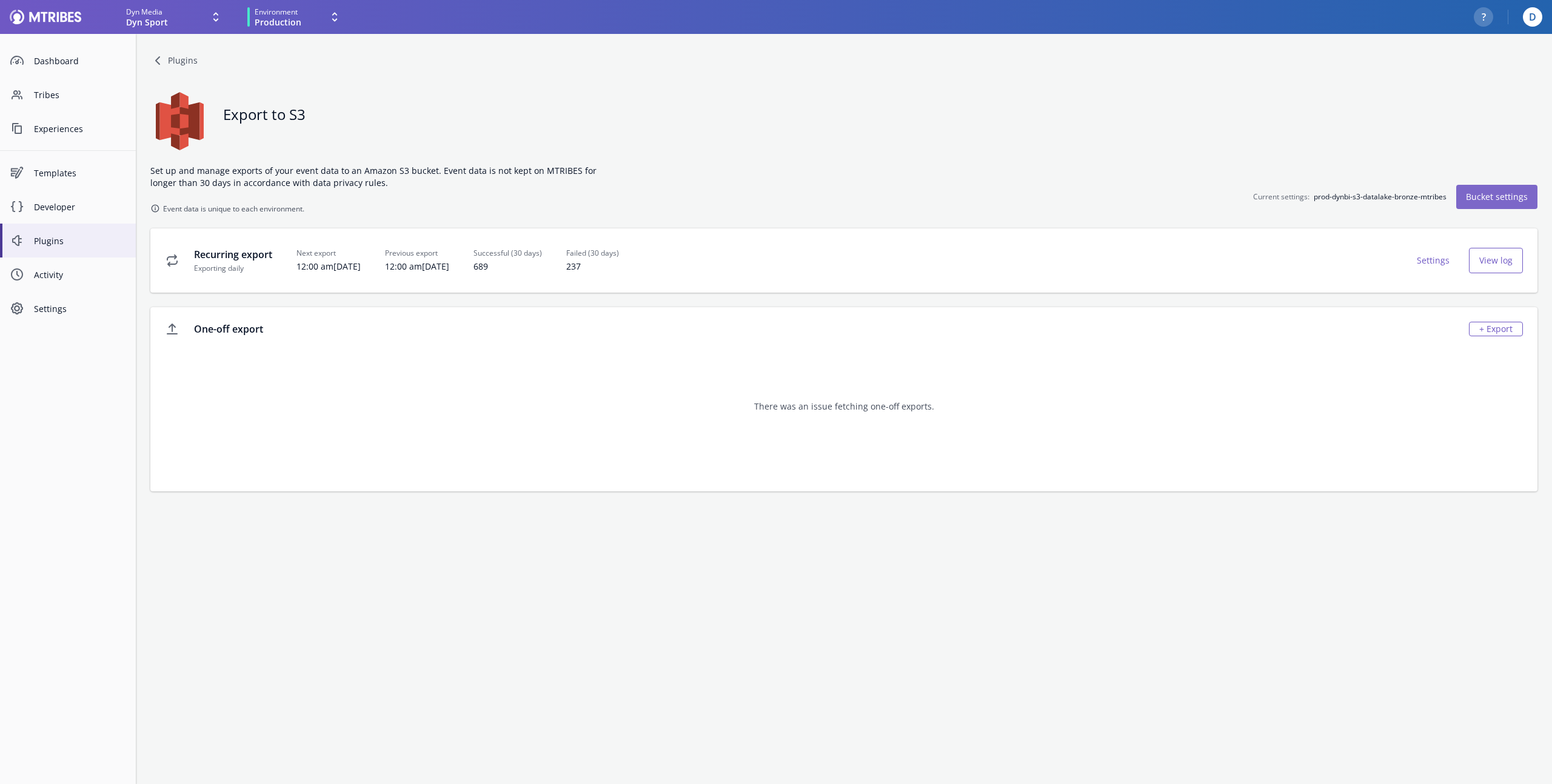
click at [1484, 202] on div "Bucket settings" at bounding box center [1496, 197] width 61 height 25
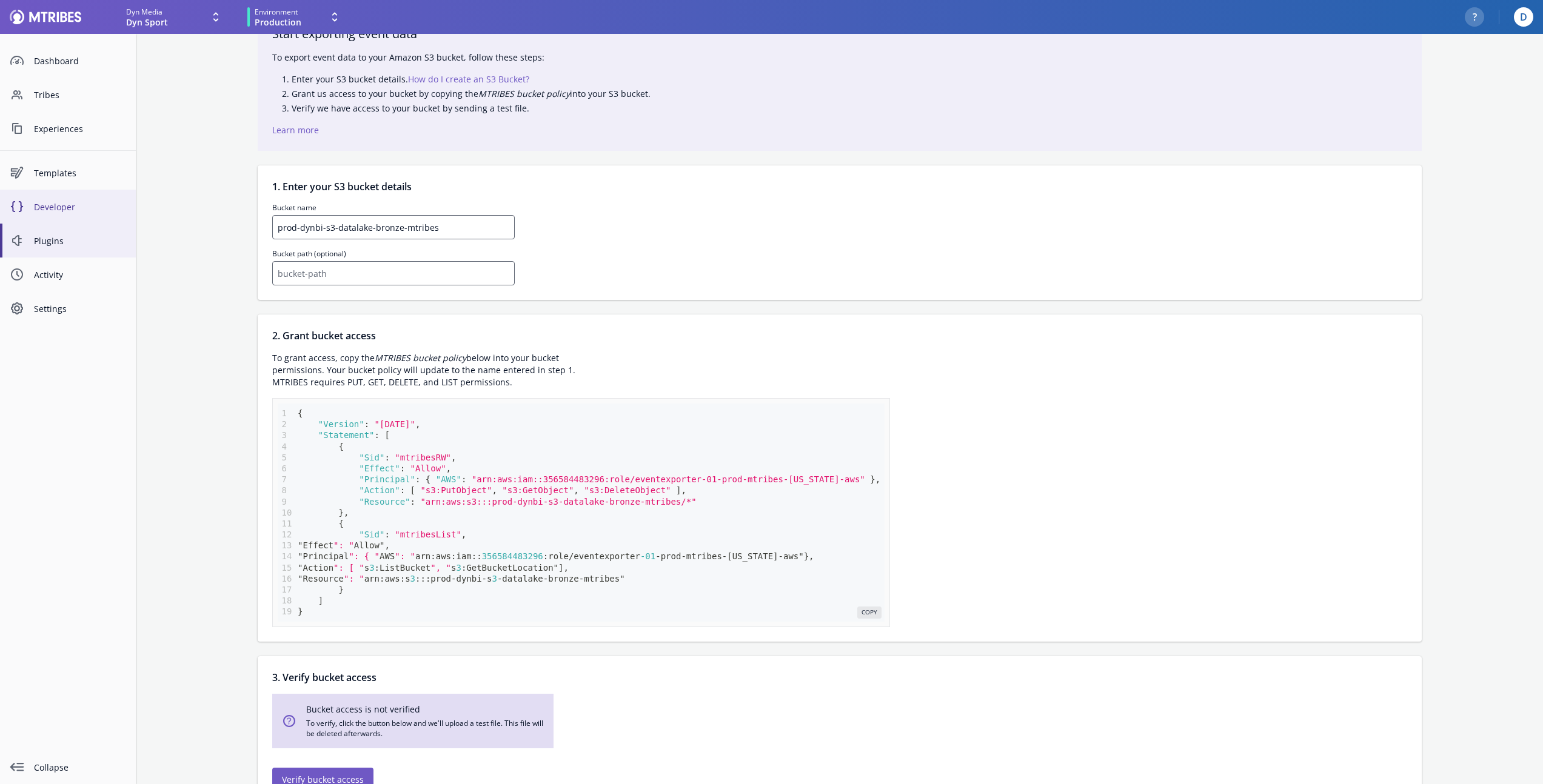
scroll to position [30, 0]
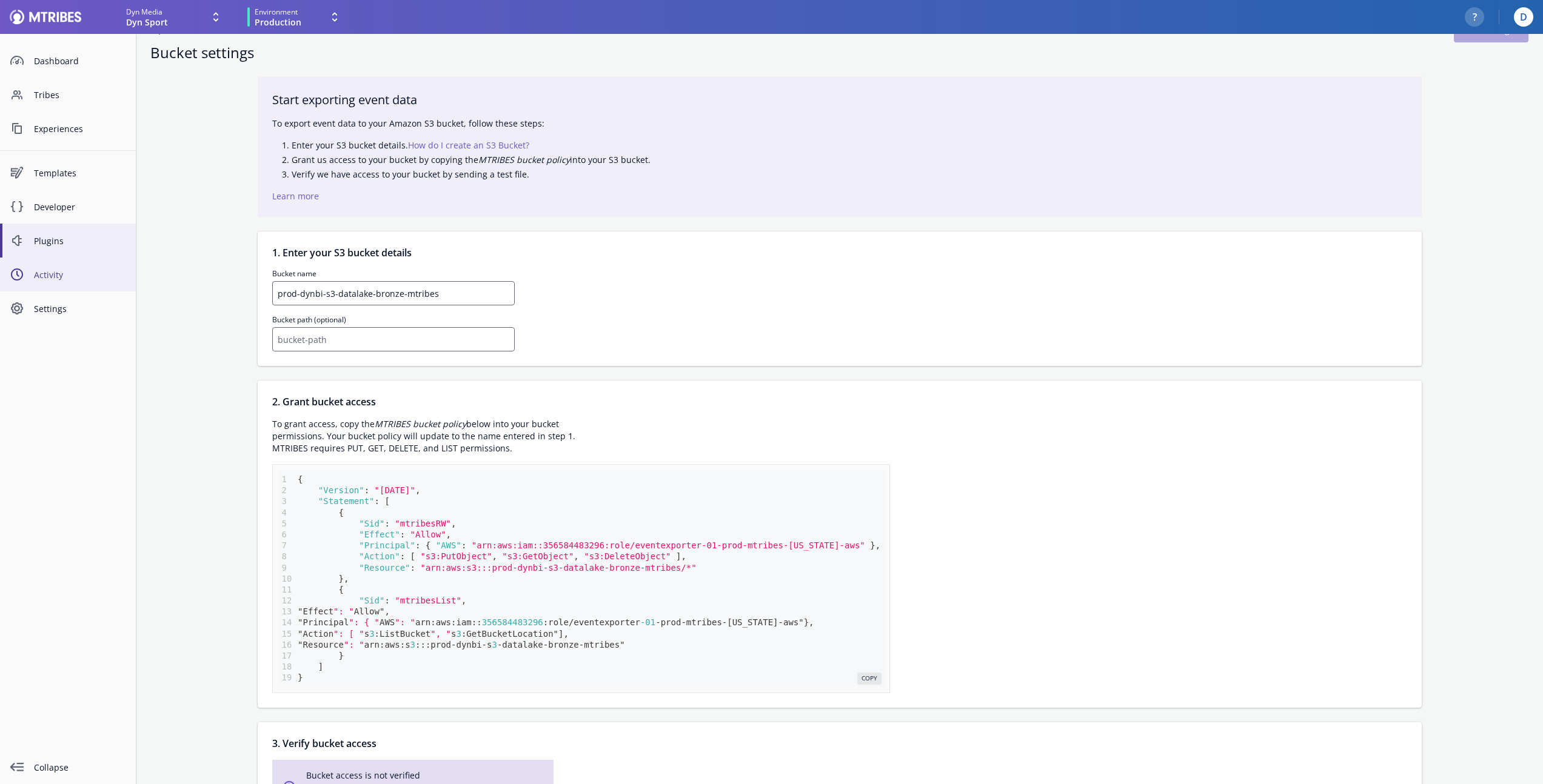
click at [53, 278] on span "Activity" at bounding box center [79, 275] width 92 height 13
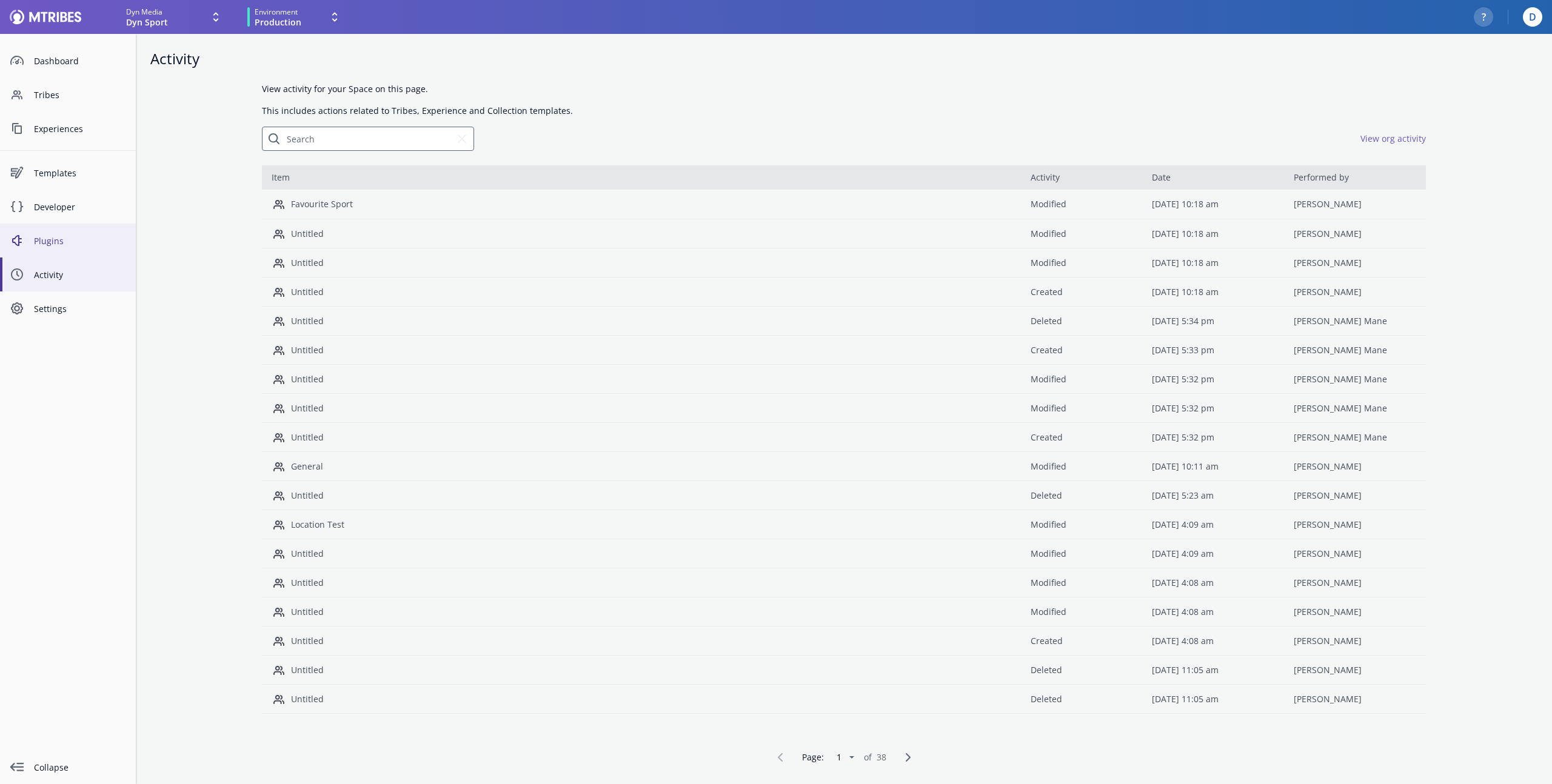
click at [59, 247] on link "Plugins" at bounding box center [68, 240] width 136 height 34
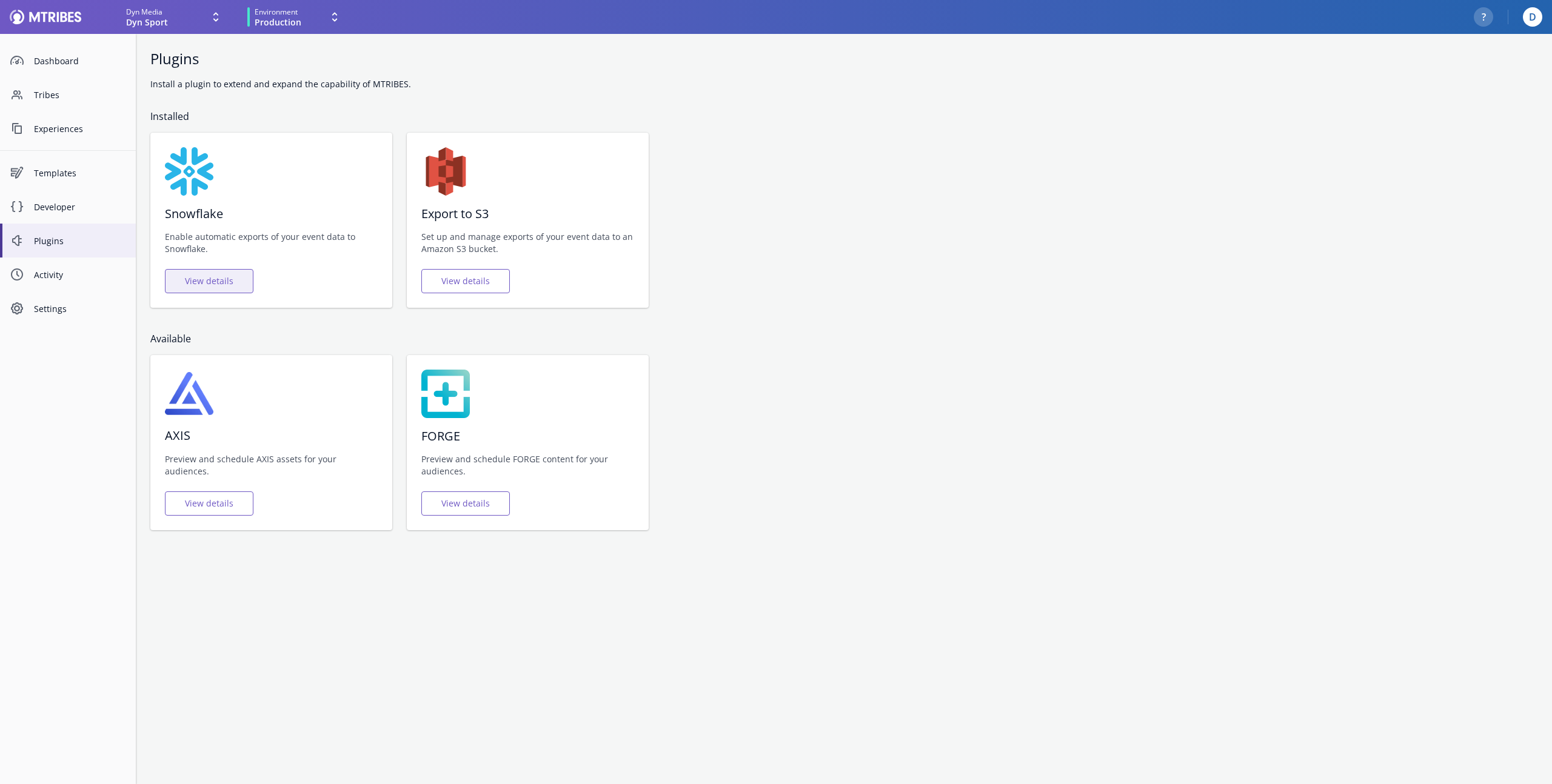
click at [202, 284] on link "View details" at bounding box center [209, 280] width 68 height 24
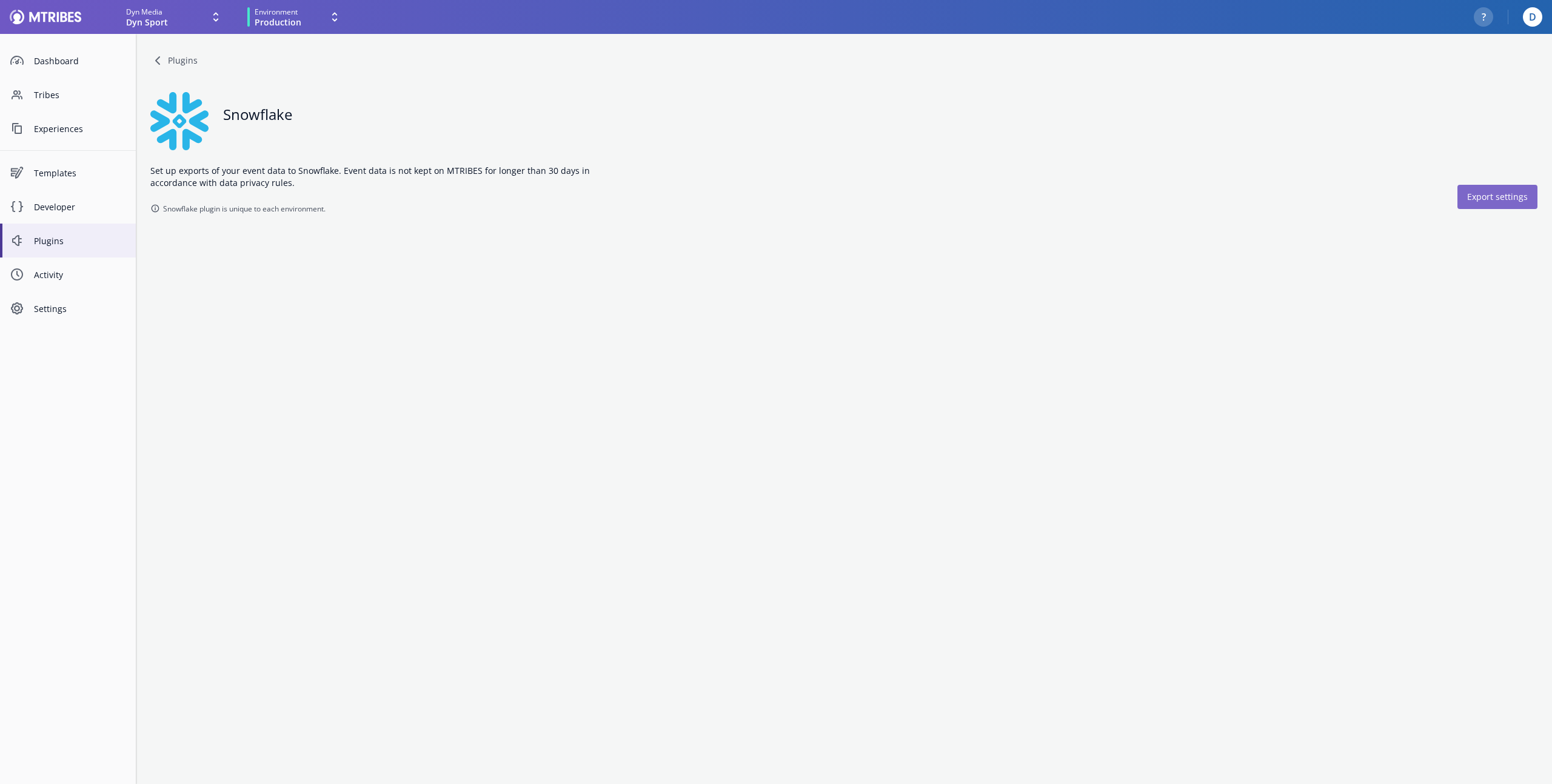
click at [1499, 197] on div "Export settings" at bounding box center [1497, 197] width 61 height 25
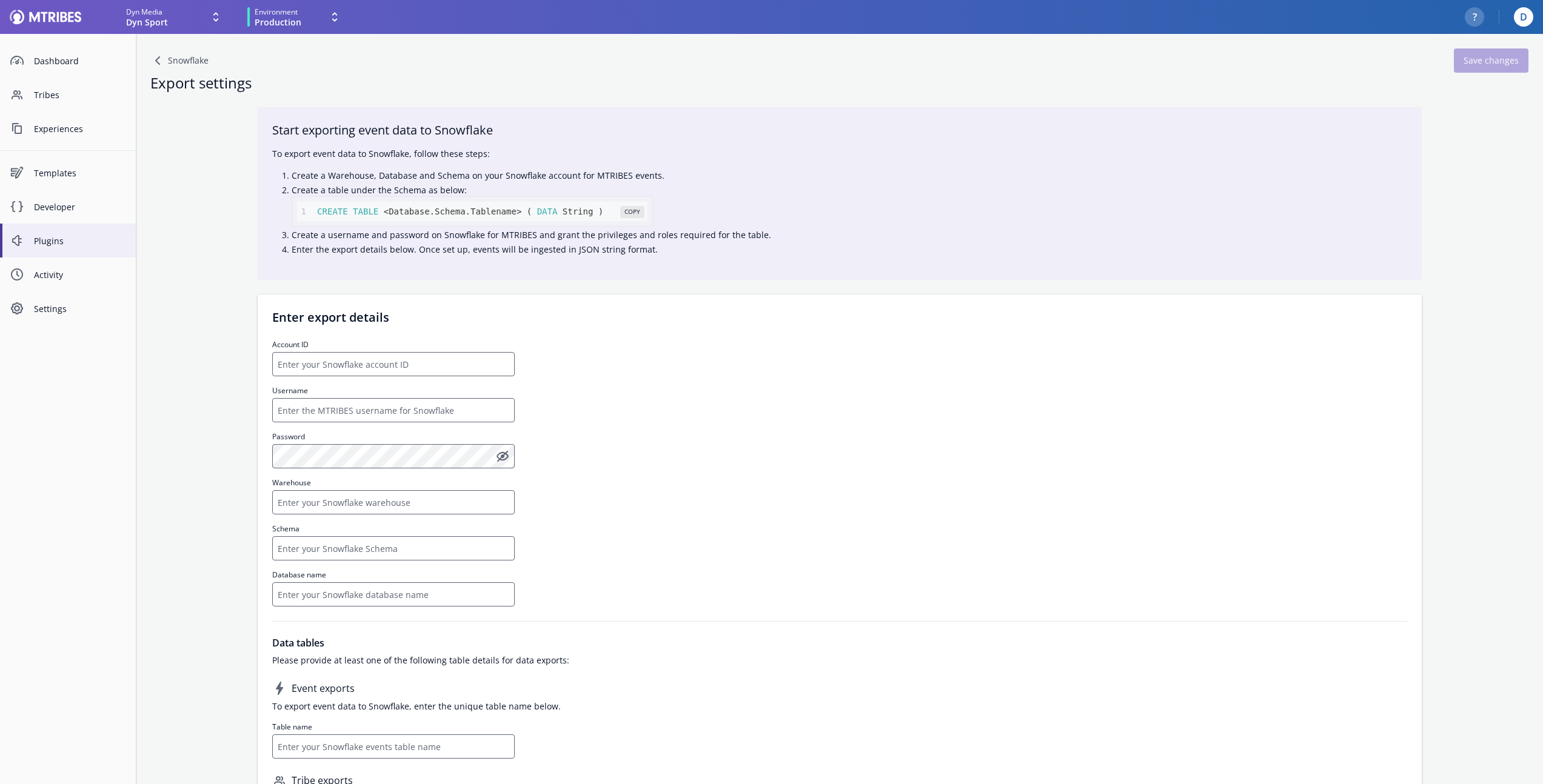
type input "ph96762.eu-central-1"
type input "DEV_SA_POWERBI_DM_PRODUCT_TECH"
type input "WH_DEV_SA_POWERBI_DM_PRODUCT_TECH"
type input "PUBLIC"
type input "DEV"
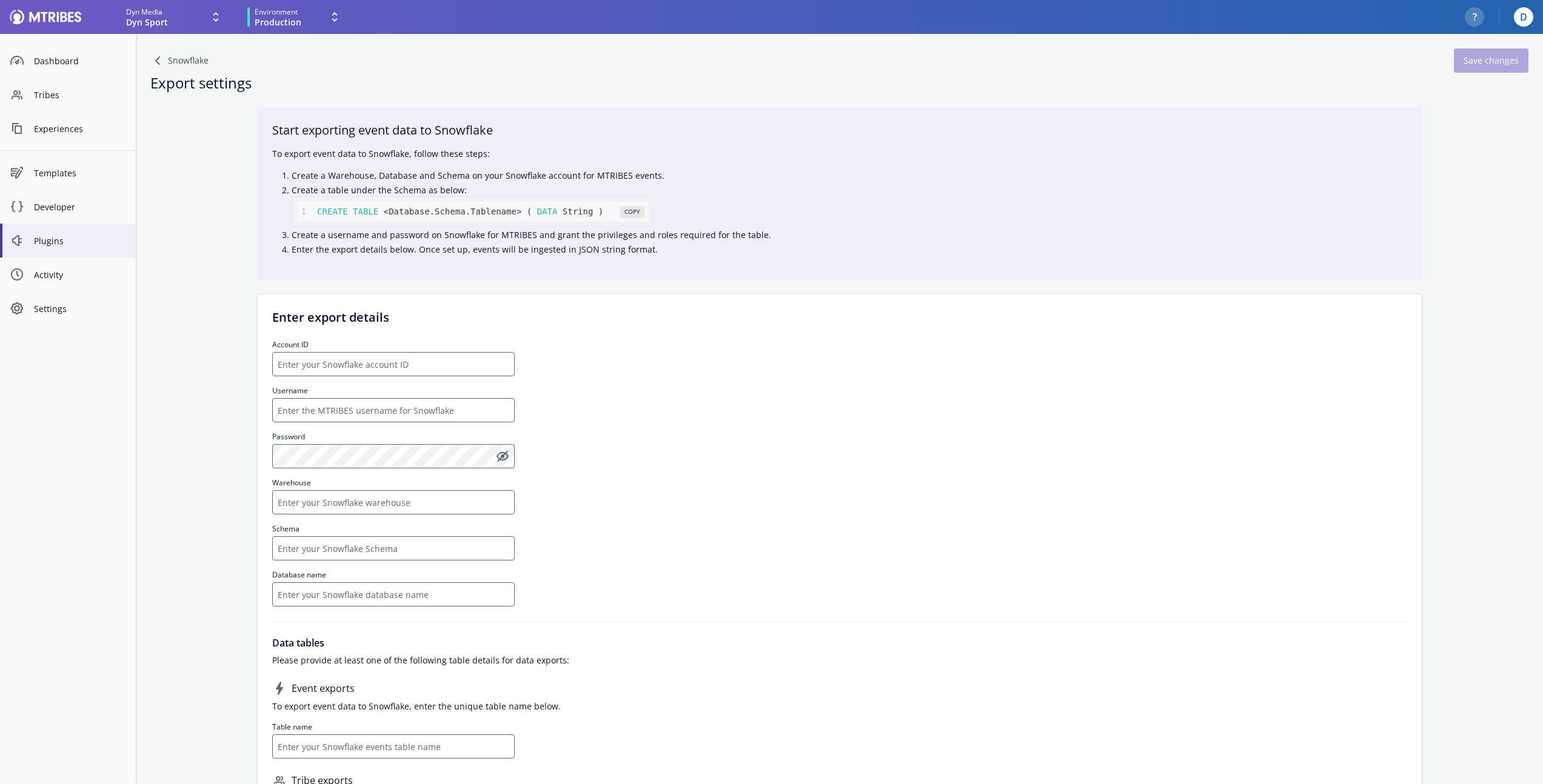
type input "TEST_MTRIBES_EVENTS"
type input "TEST_MTRIBES_TRIBES"
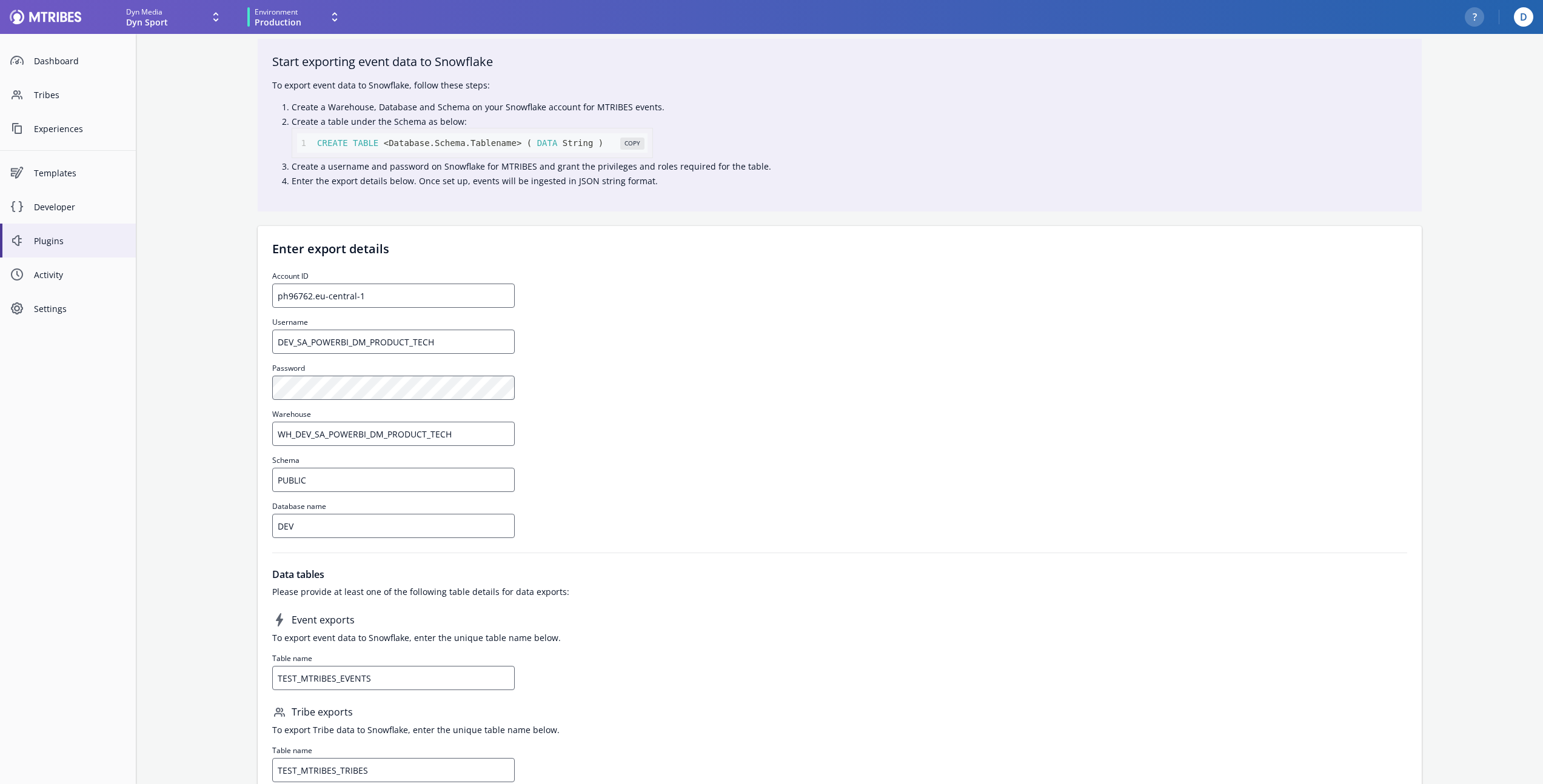
scroll to position [96, 0]
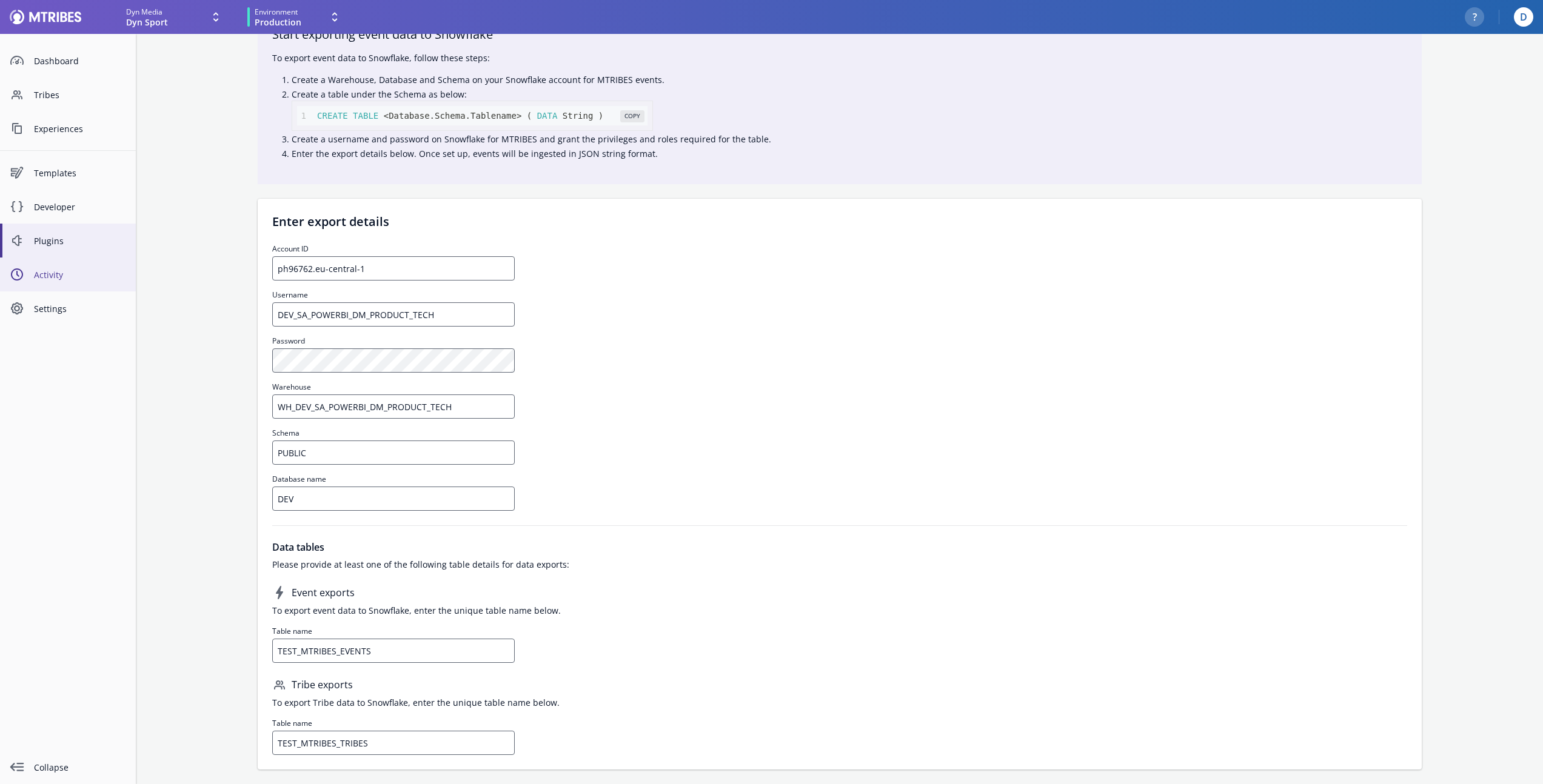
click at [36, 286] on link "Activity" at bounding box center [68, 274] width 136 height 34
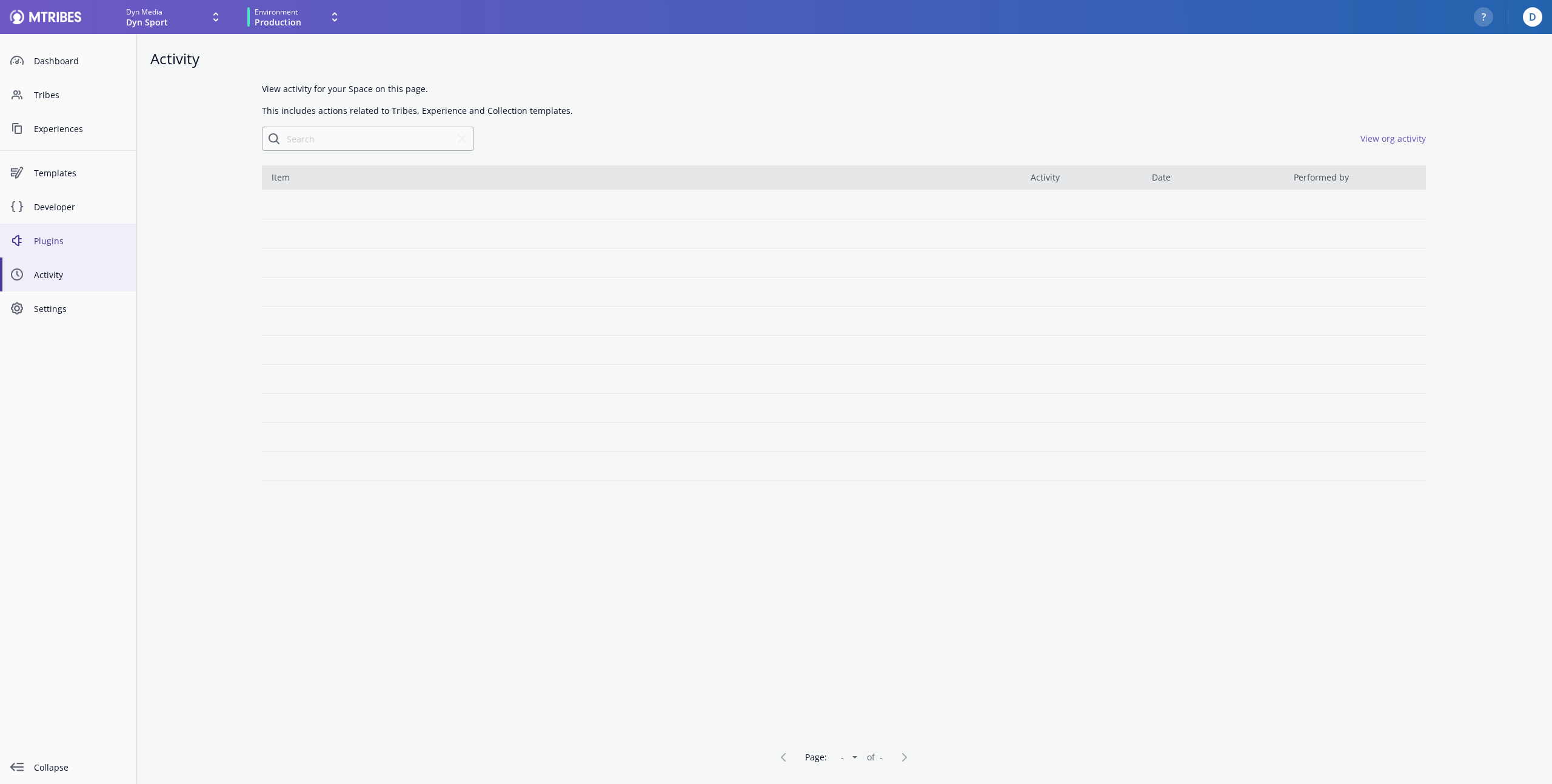
click at [44, 233] on link "Plugins" at bounding box center [68, 240] width 136 height 34
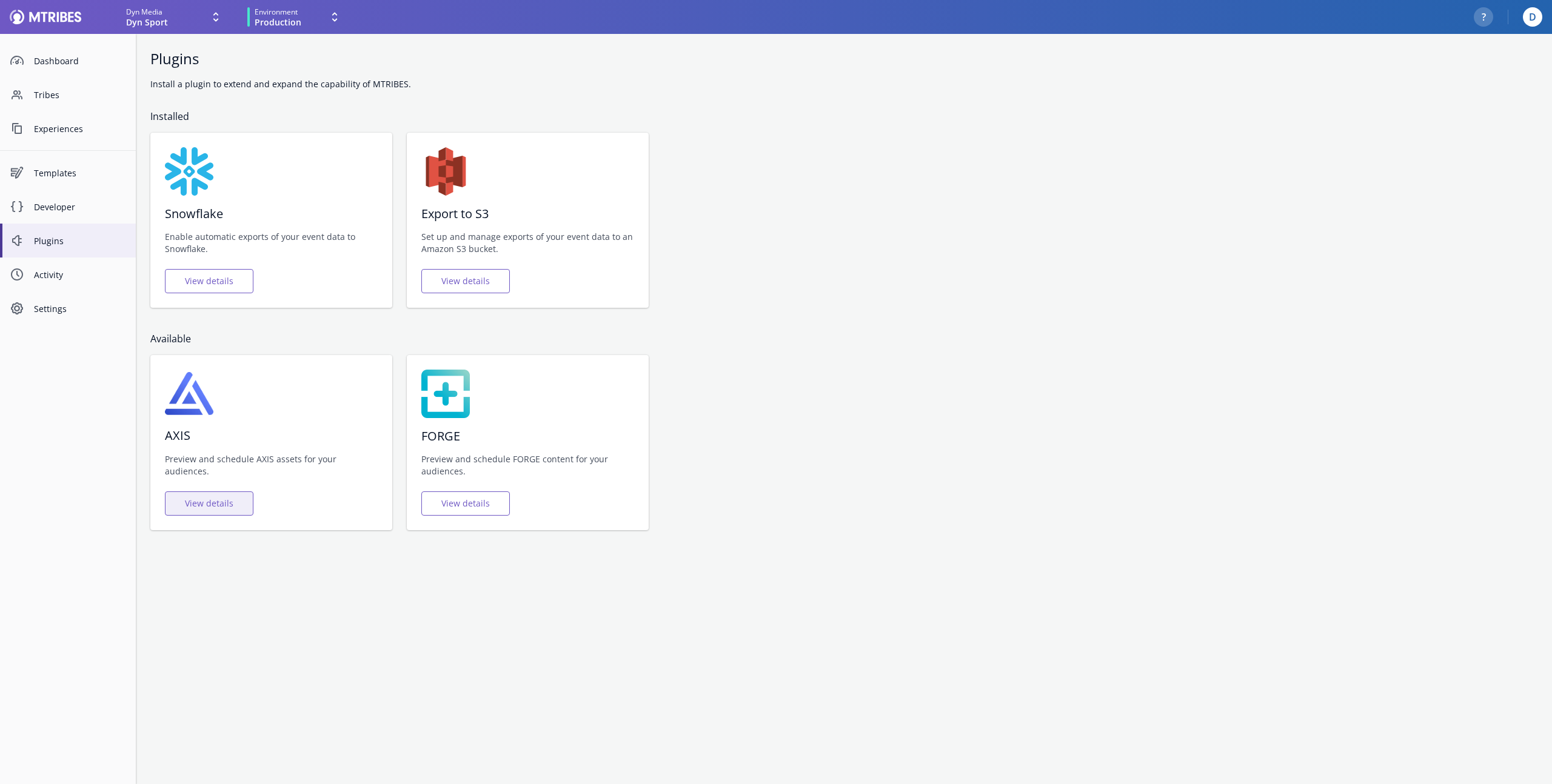
click at [218, 507] on link "View details" at bounding box center [209, 503] width 68 height 24
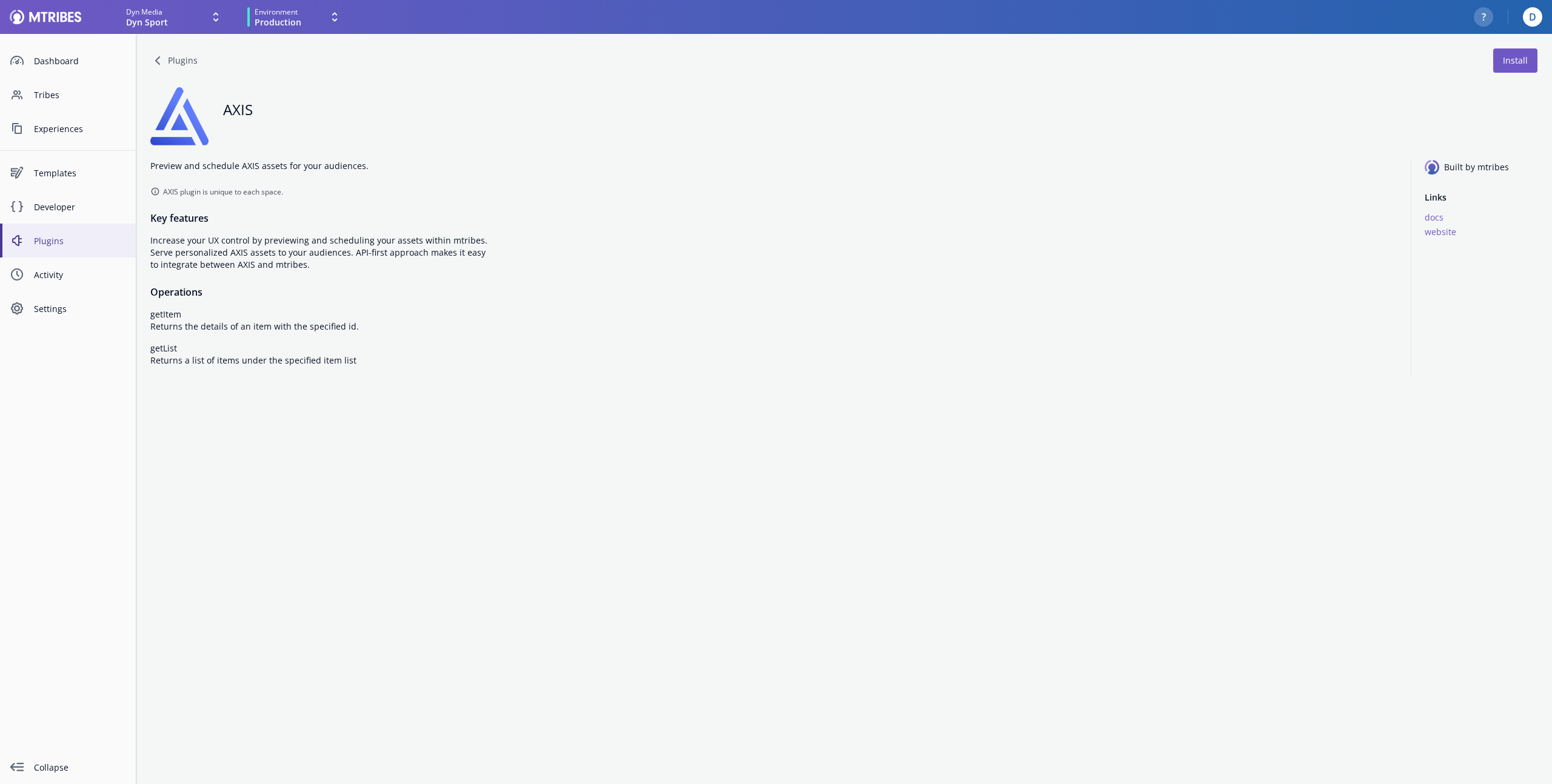
click at [57, 238] on span "Plugins" at bounding box center [79, 241] width 92 height 13
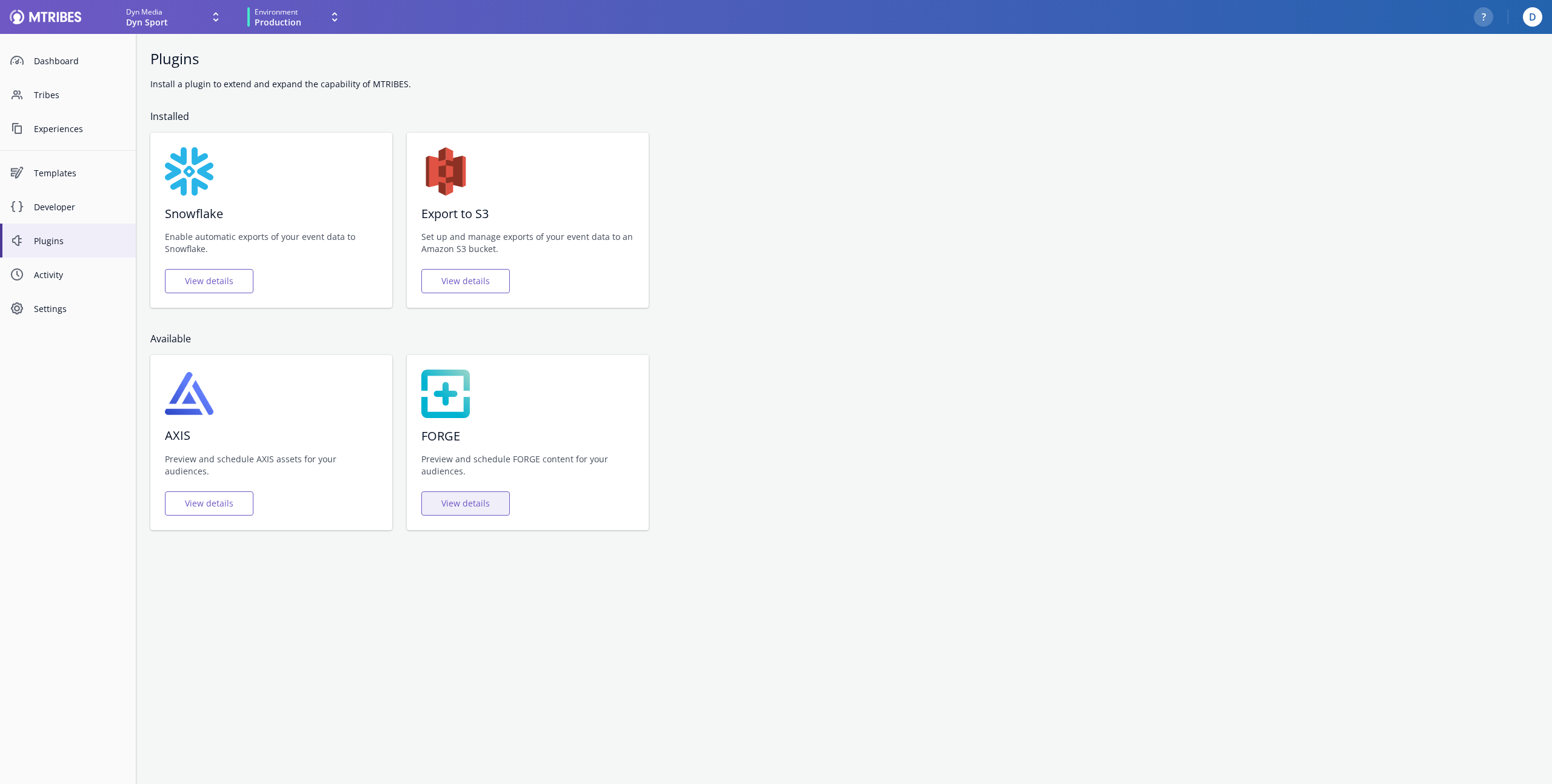
click at [447, 504] on link "View details" at bounding box center [465, 503] width 68 height 24
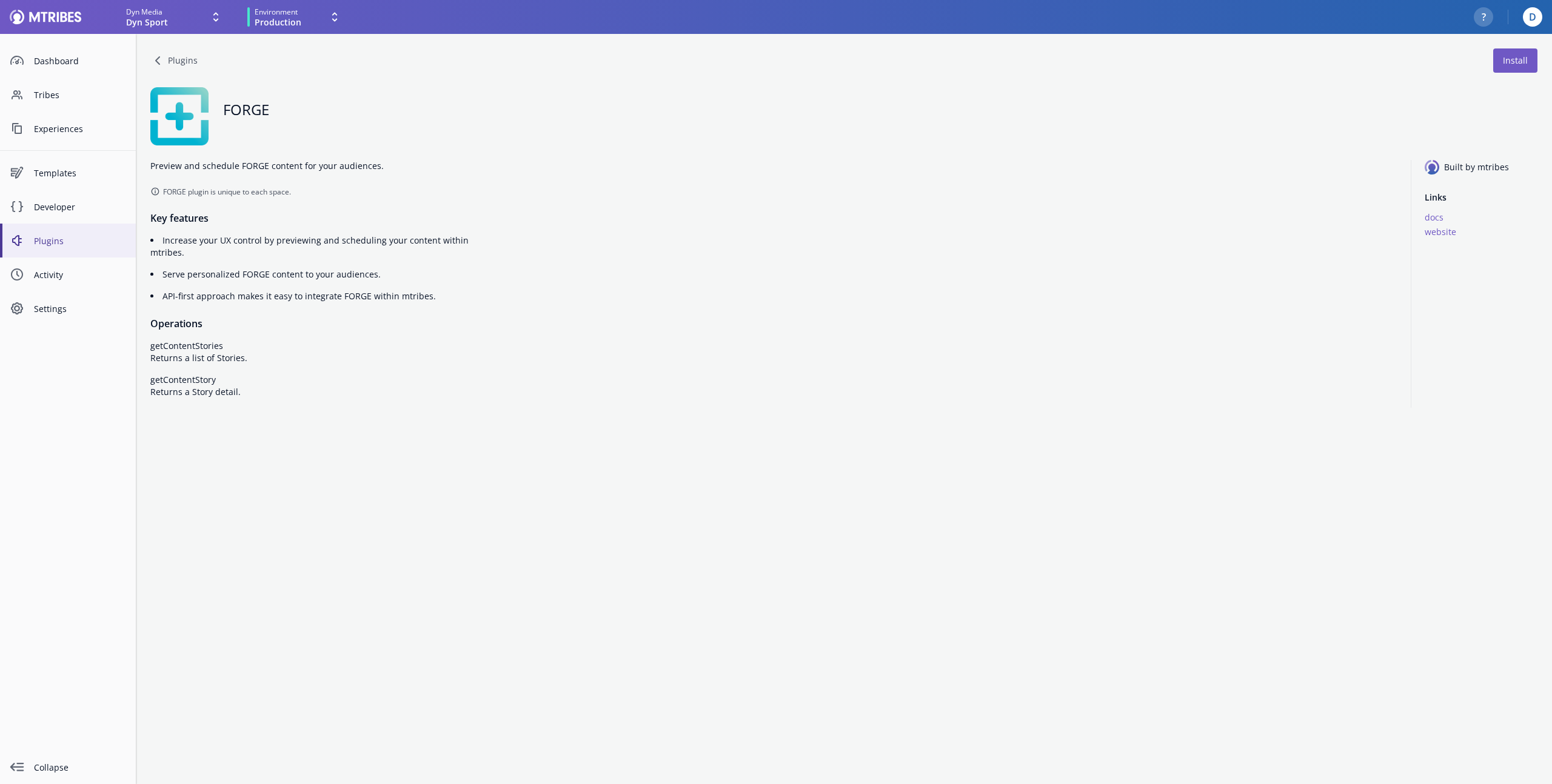
click at [59, 238] on span "Plugins" at bounding box center [79, 241] width 92 height 13
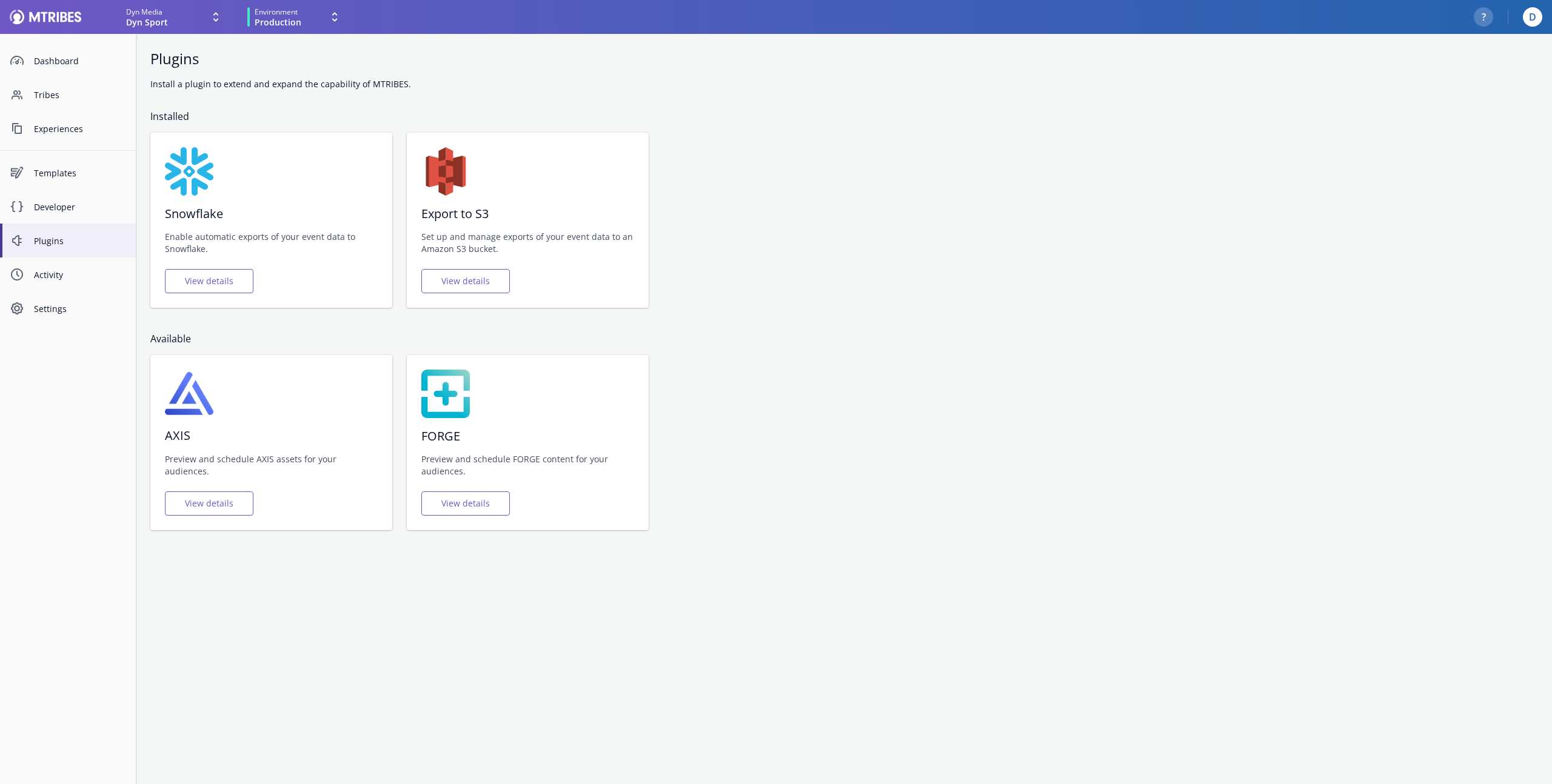
click at [767, 225] on ul "Snowflake Enable automatic exports of your event data to [GEOGRAPHIC_DATA]. Vie…" at bounding box center [843, 220] width 1386 height 175
click at [48, 310] on span "Settings" at bounding box center [79, 309] width 92 height 13
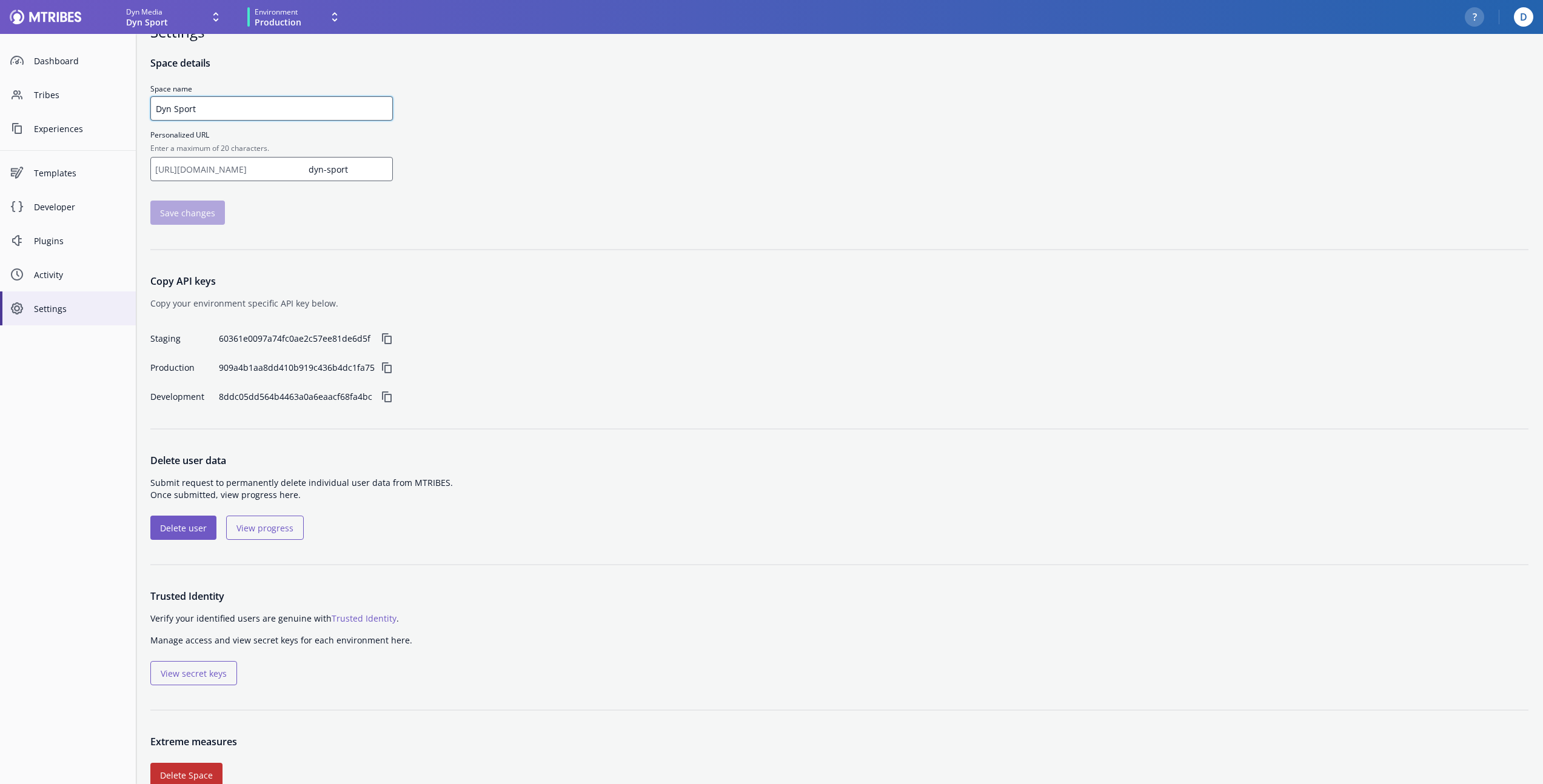
scroll to position [44, 0]
